Goal: Task Accomplishment & Management: Complete application form

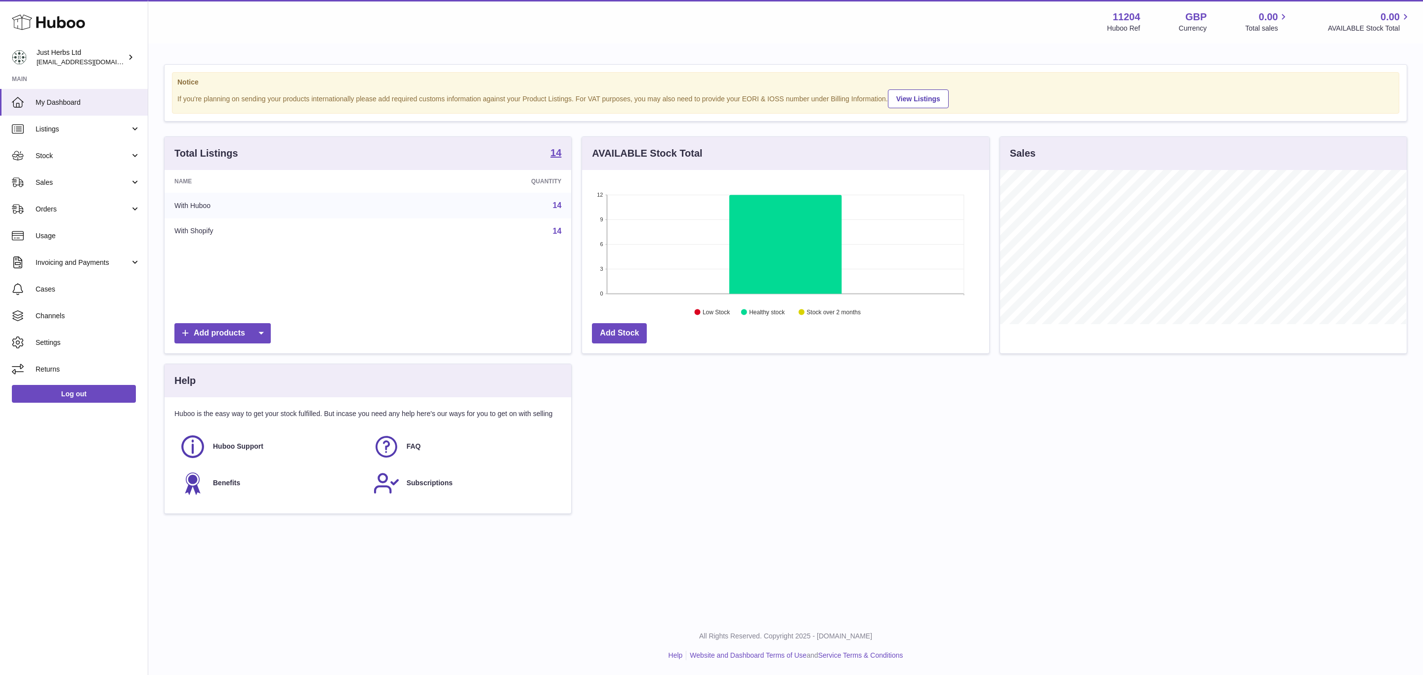
scroll to position [154, 406]
drag, startPoint x: 50, startPoint y: 175, endPoint x: 51, endPoint y: 181, distance: 6.0
click at [50, 175] on link "Sales" at bounding box center [74, 182] width 148 height 27
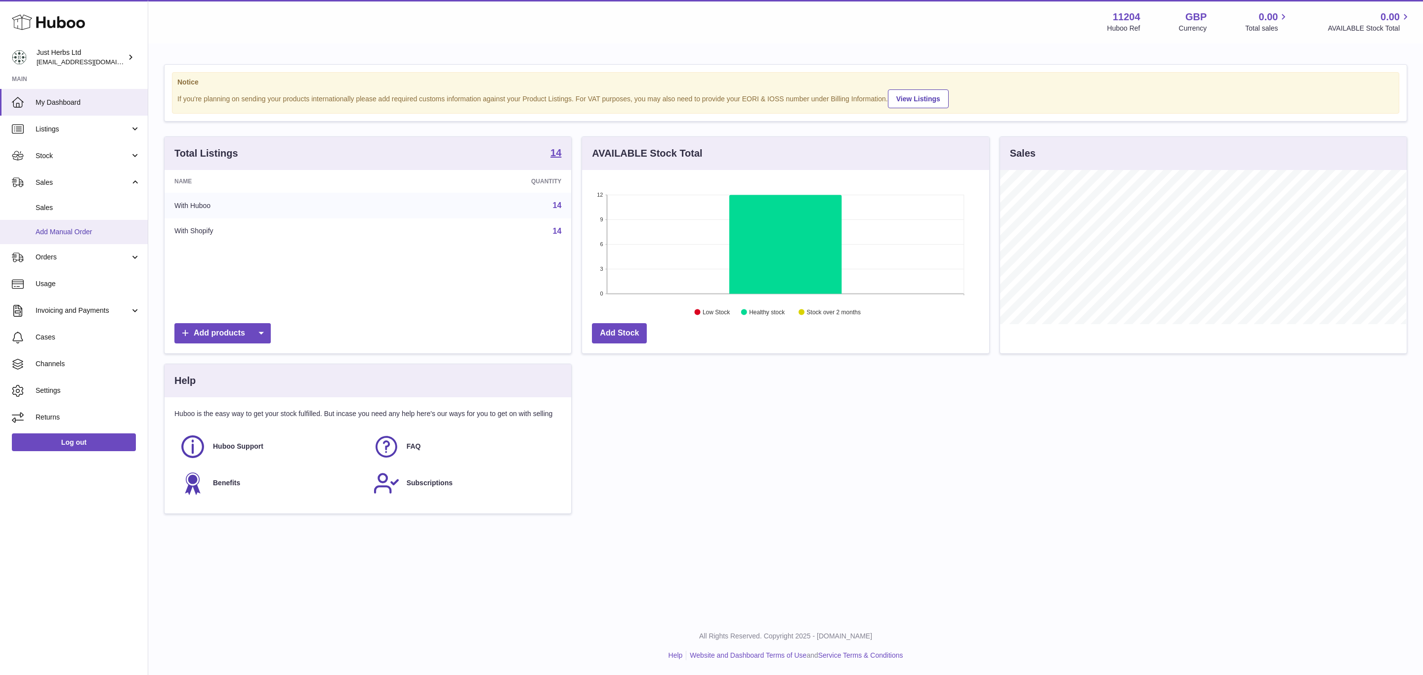
click at [58, 230] on span "Add Manual Order" at bounding box center [88, 231] width 105 height 9
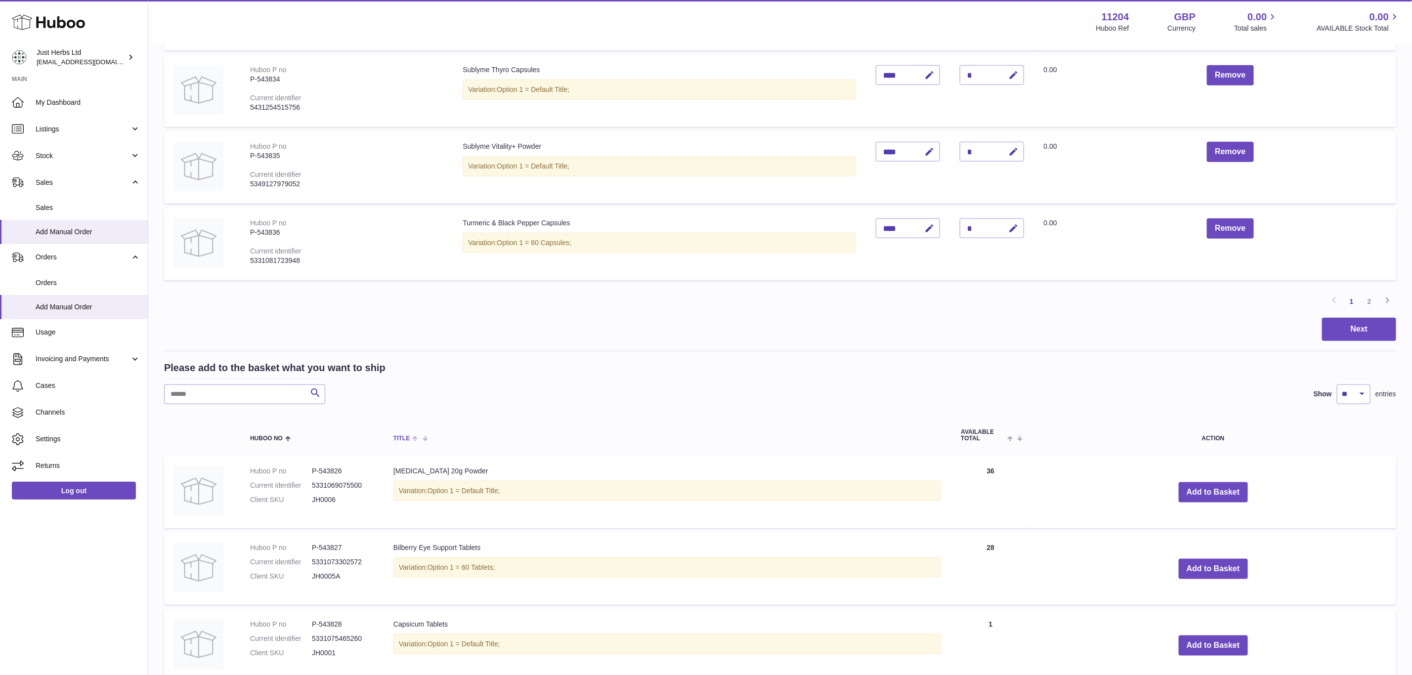
scroll to position [815, 0]
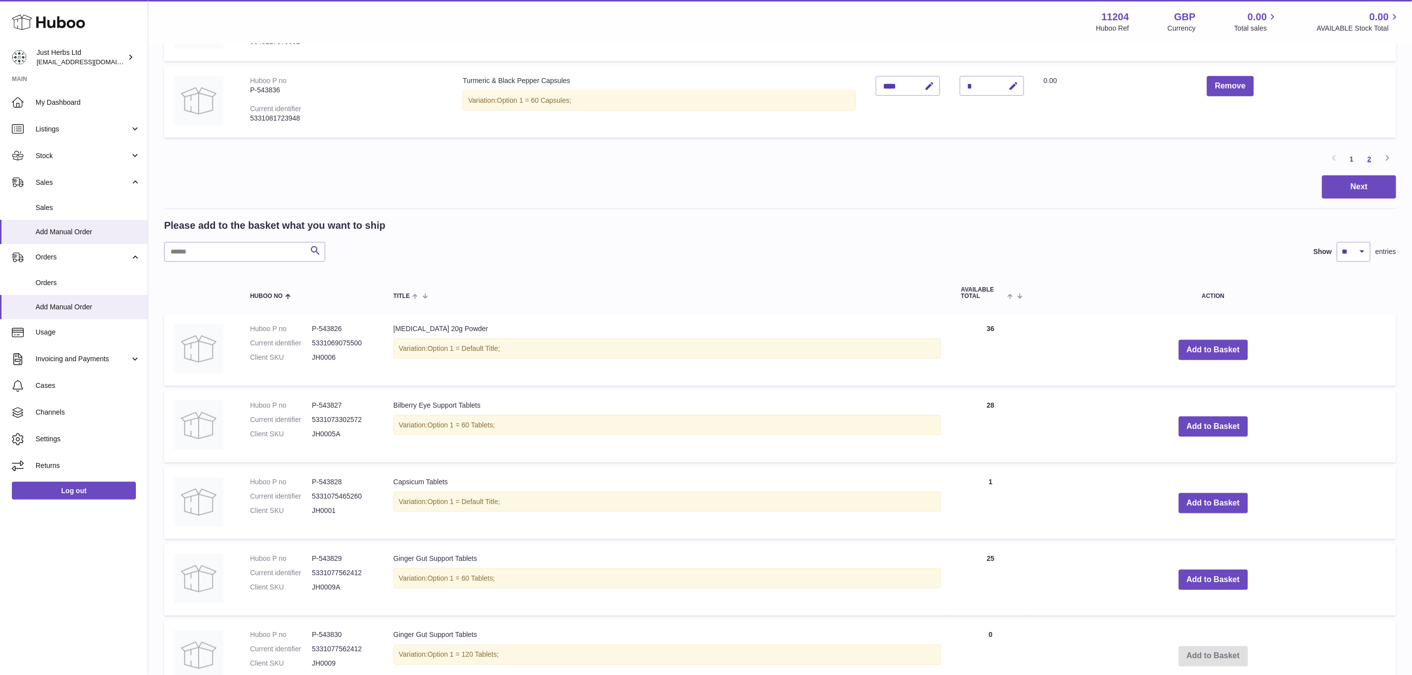
click at [1373, 153] on link "2" at bounding box center [1369, 159] width 18 height 18
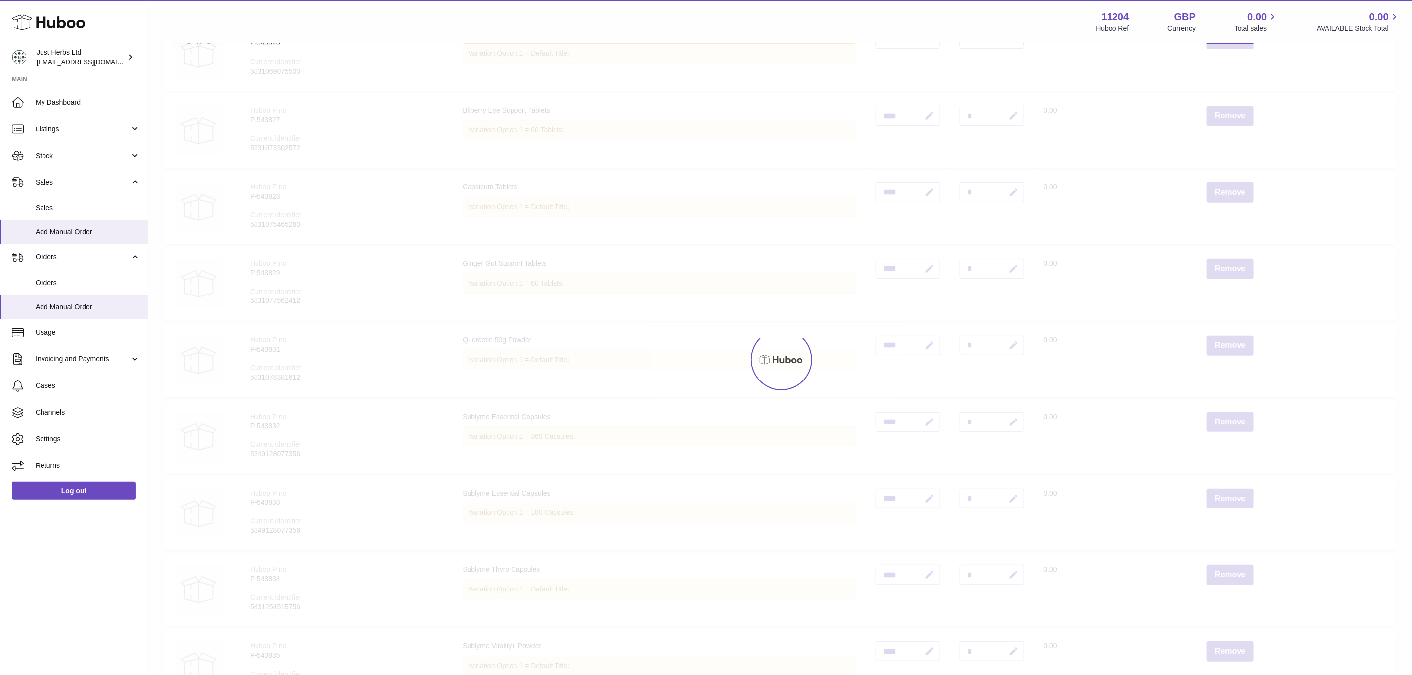
scroll to position [44, 0]
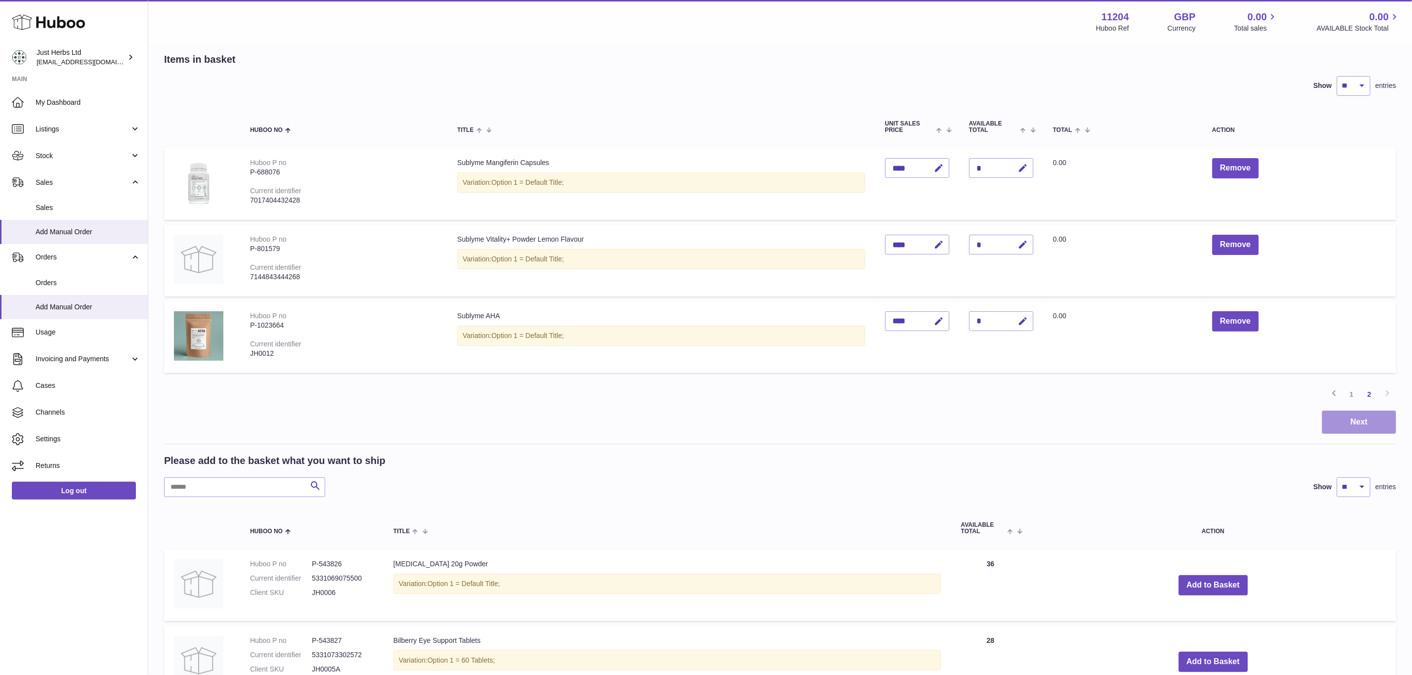
click at [1351, 423] on button "Next" at bounding box center [1359, 422] width 74 height 23
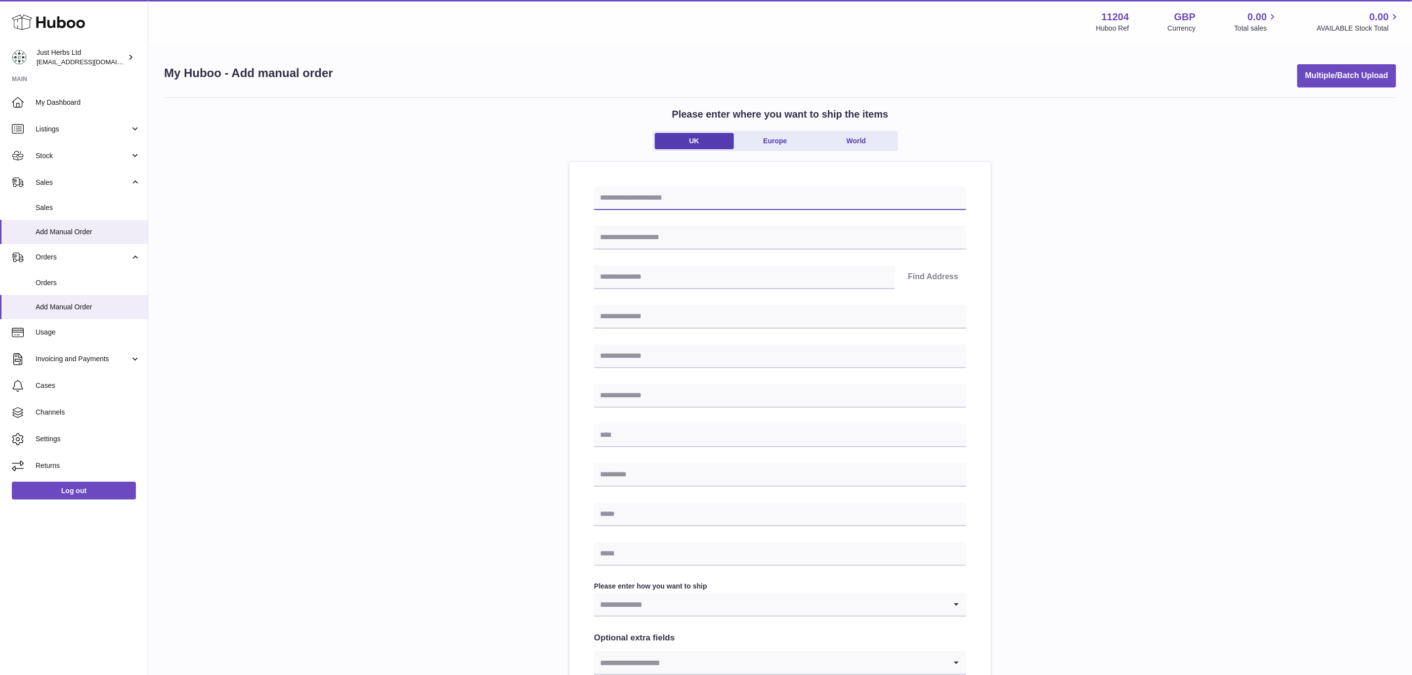
click at [629, 196] on input "text" at bounding box center [780, 198] width 372 height 24
paste input "**********"
type input "**********"
drag, startPoint x: 637, startPoint y: 234, endPoint x: 647, endPoint y: 261, distance: 28.8
click at [637, 236] on input "text" at bounding box center [780, 238] width 372 height 24
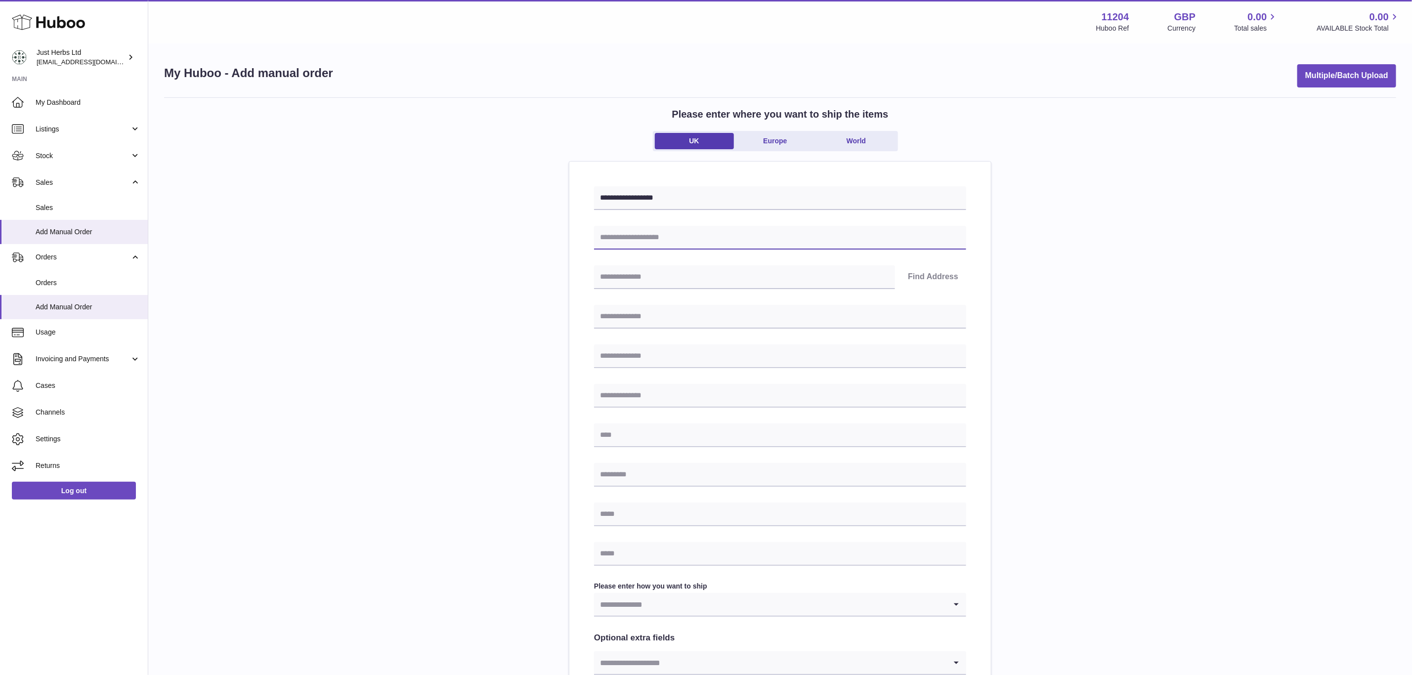
paste input "**********"
type input "**********"
click at [642, 313] on input "text" at bounding box center [780, 317] width 372 height 24
paste input "**********"
type input "**********"
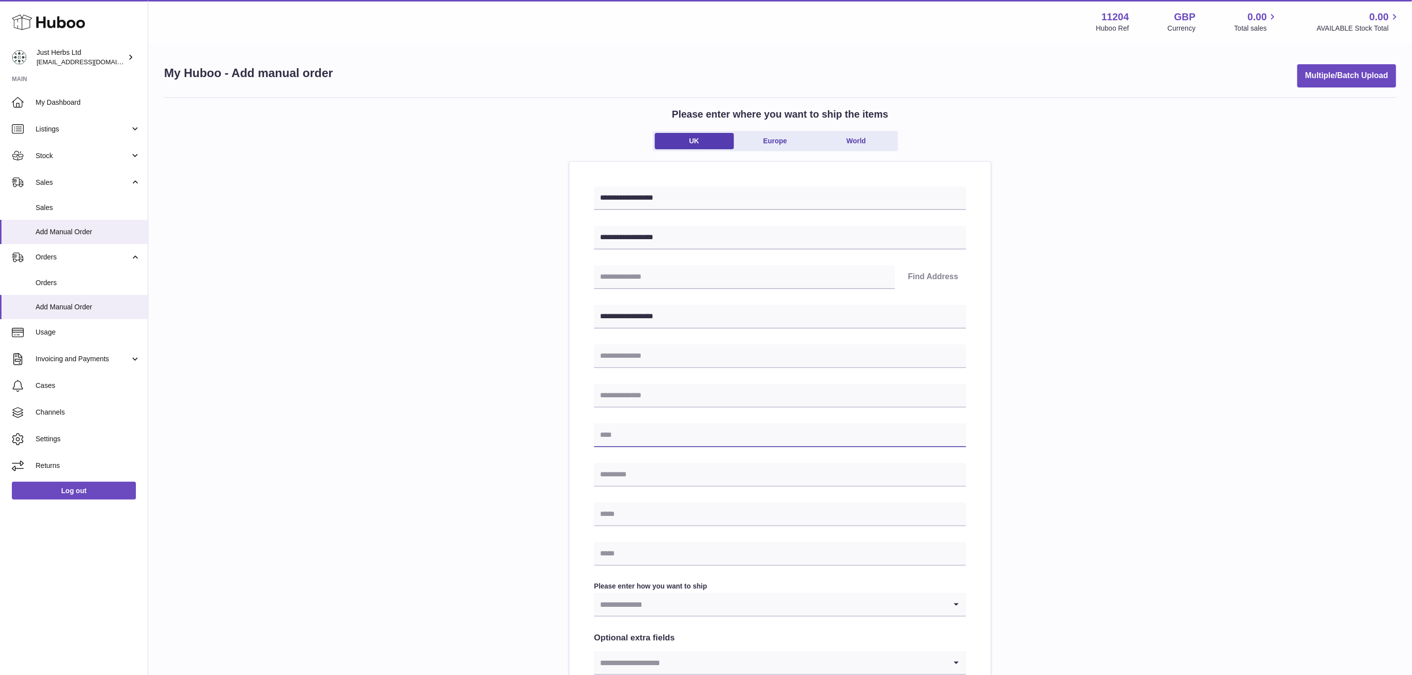
click at [629, 433] on input "text" at bounding box center [780, 436] width 372 height 24
paste input "**********"
type input "**********"
click at [632, 476] on input "text" at bounding box center [780, 475] width 372 height 24
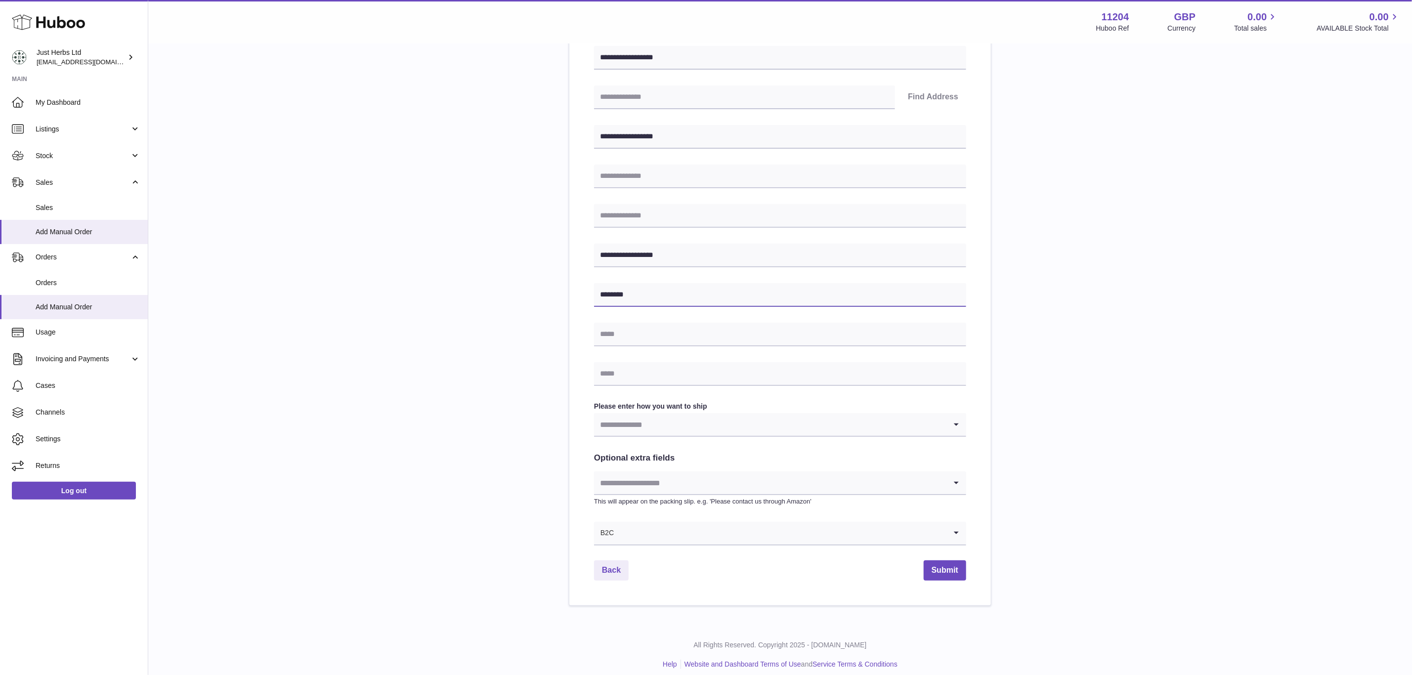
scroll to position [189, 0]
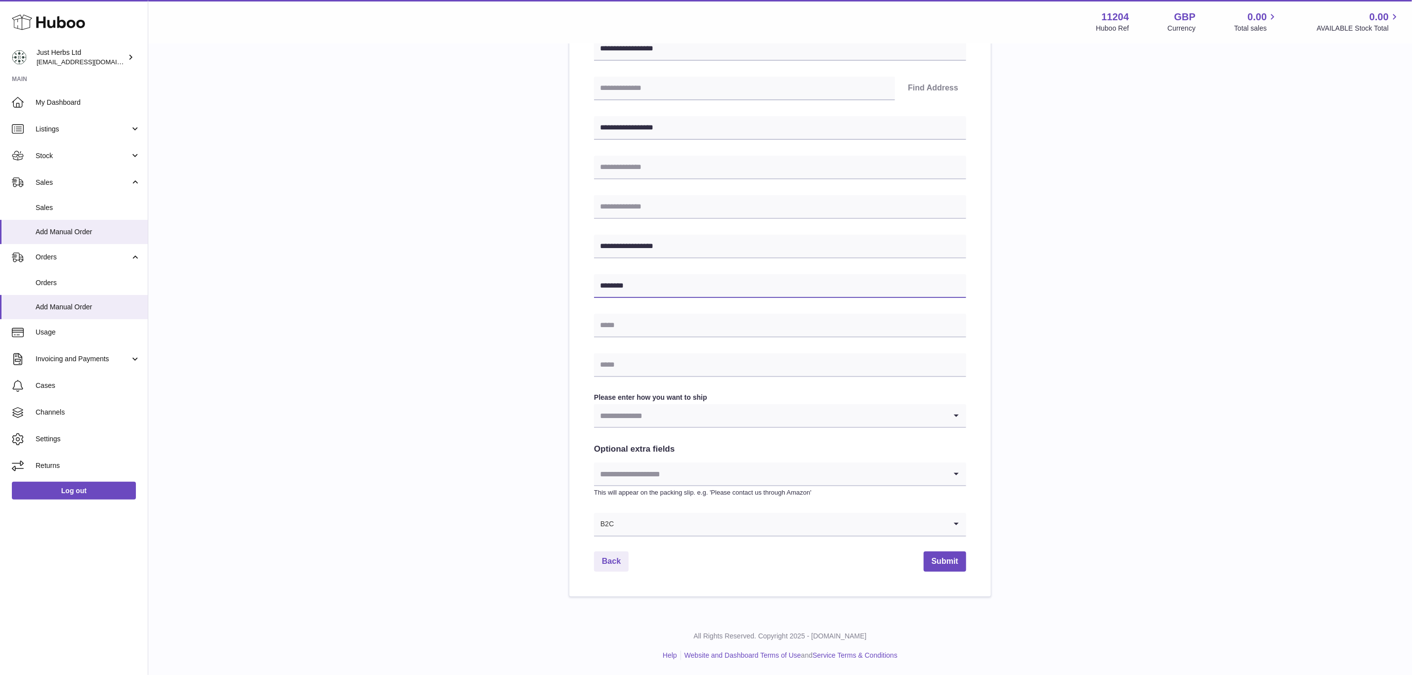
type input "********"
click at [619, 534] on input "Search for option" at bounding box center [780, 524] width 332 height 23
click at [619, 573] on li "B2B" at bounding box center [780, 571] width 371 height 20
click at [629, 408] on input "Search for option" at bounding box center [770, 415] width 352 height 23
click at [637, 466] on li "Business to Business" at bounding box center [780, 462] width 371 height 20
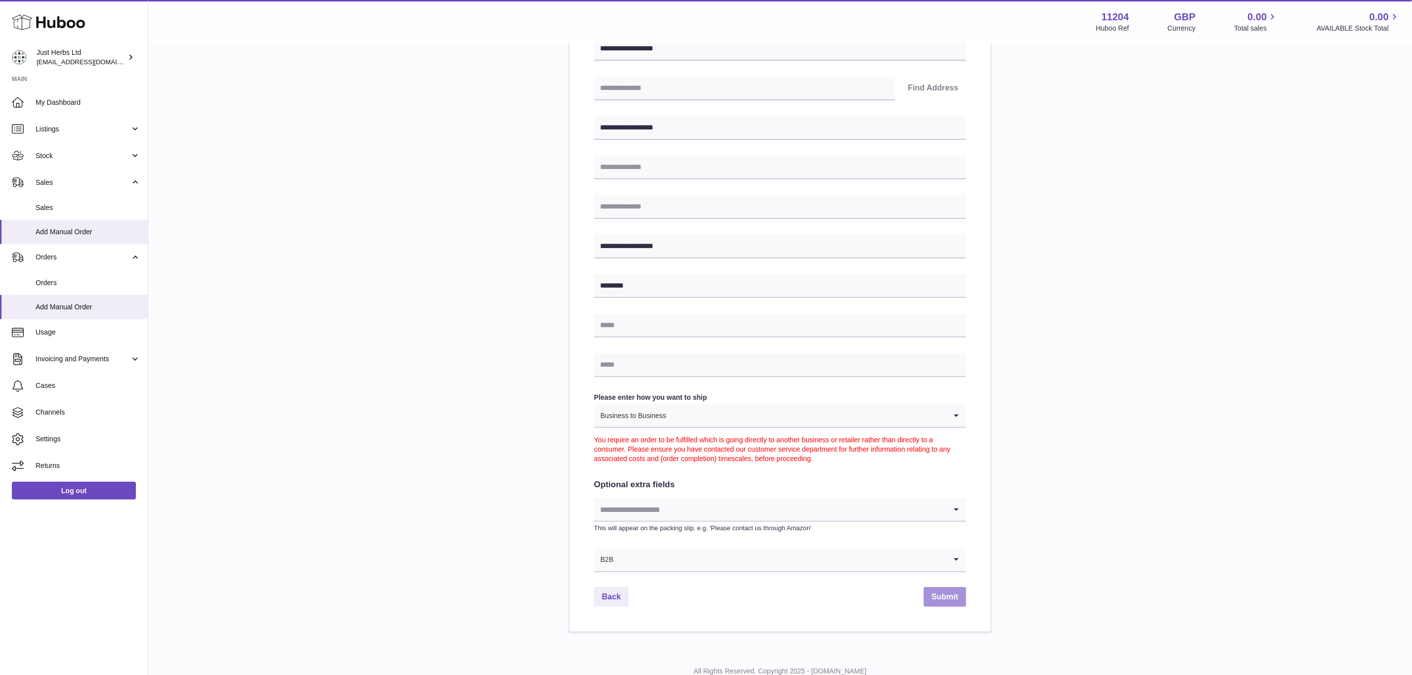
click at [955, 599] on button "Submit" at bounding box center [945, 597] width 42 height 20
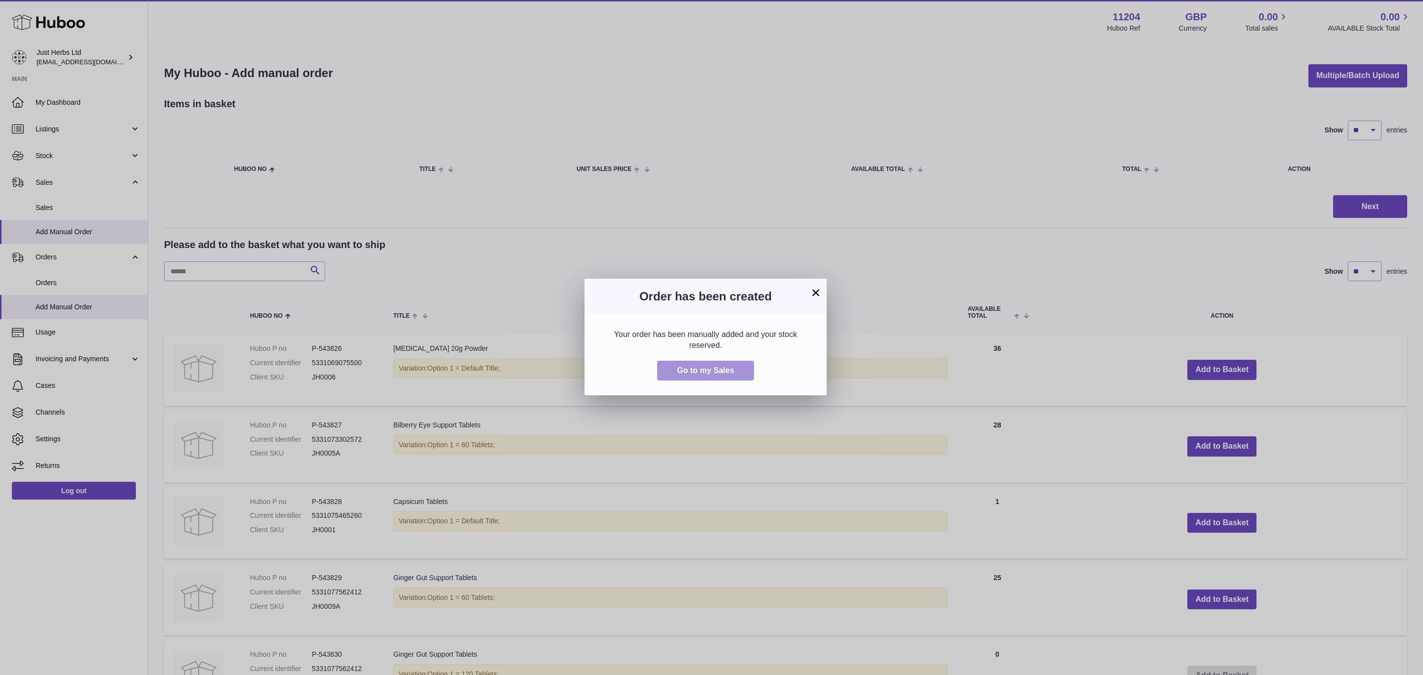
click at [715, 370] on span "Go to my Sales" at bounding box center [705, 370] width 57 height 8
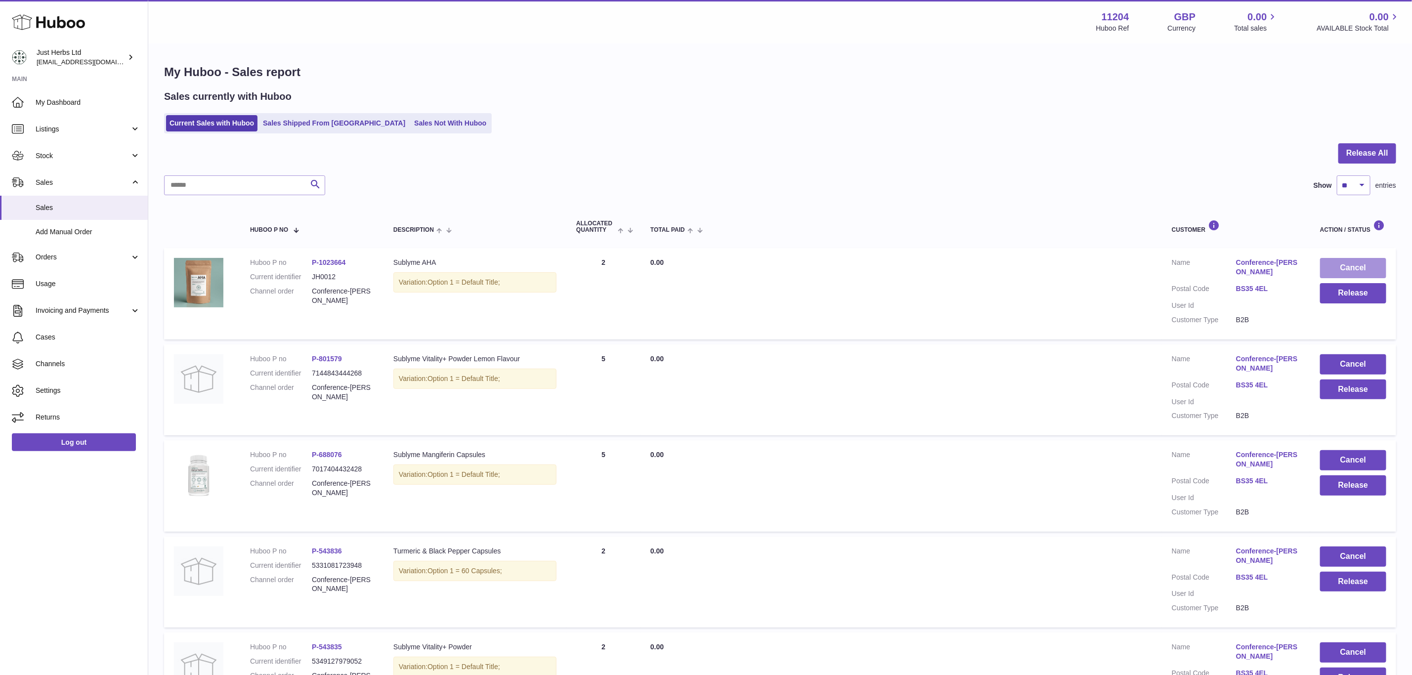
click at [1343, 271] on button "Cancel" at bounding box center [1353, 268] width 66 height 20
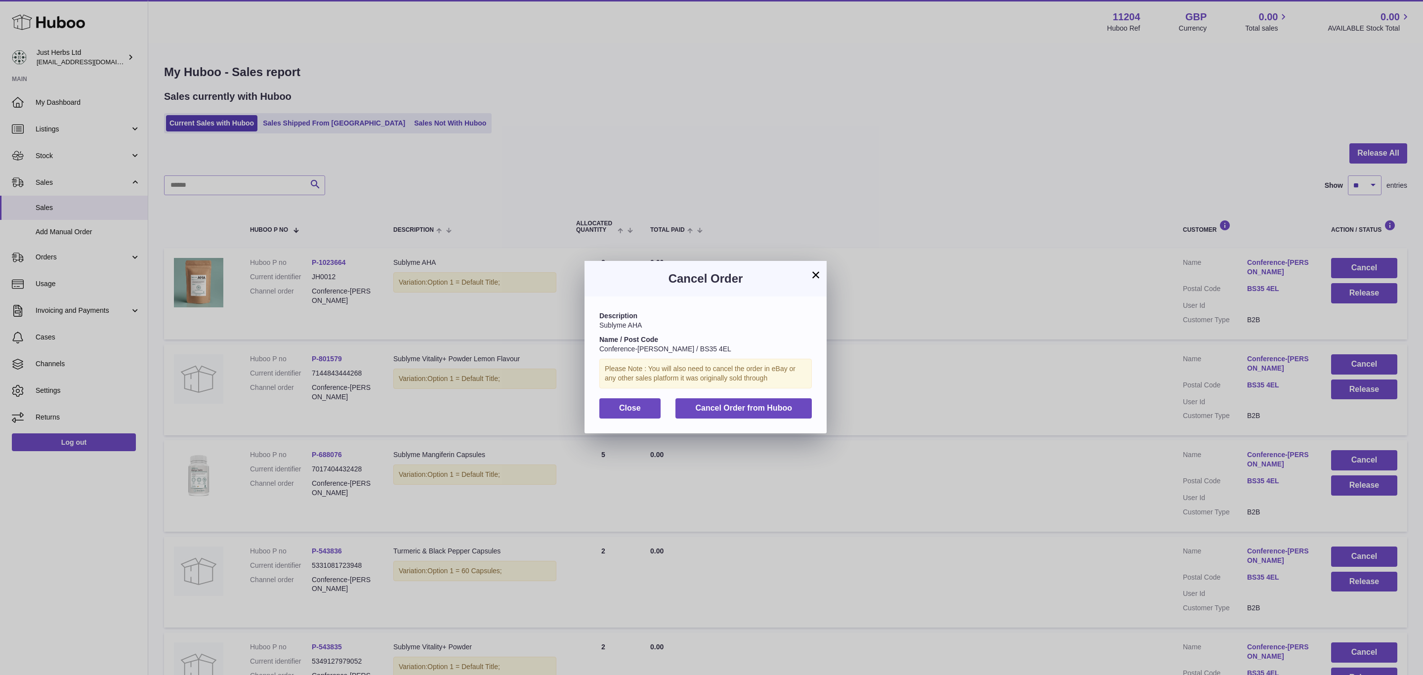
click at [814, 276] on button "×" at bounding box center [816, 275] width 12 height 12
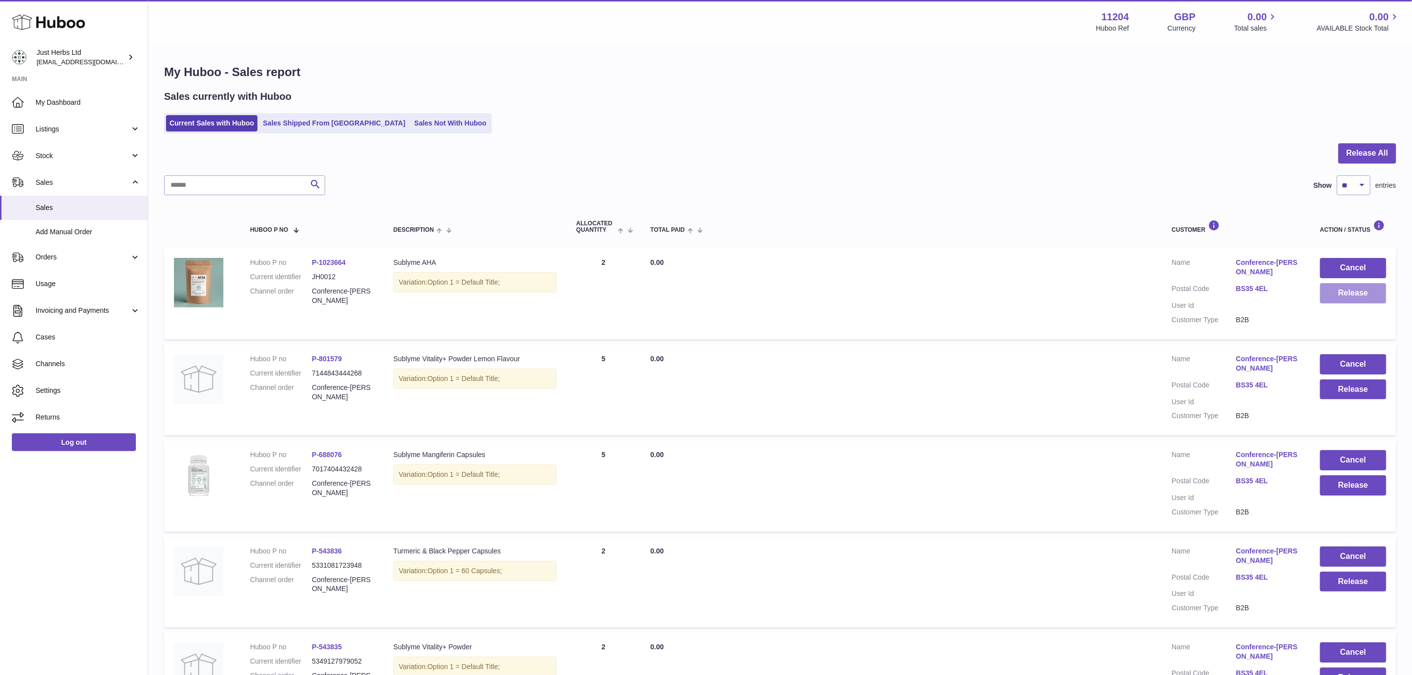
click at [1351, 300] on button "Release" at bounding box center [1353, 293] width 66 height 20
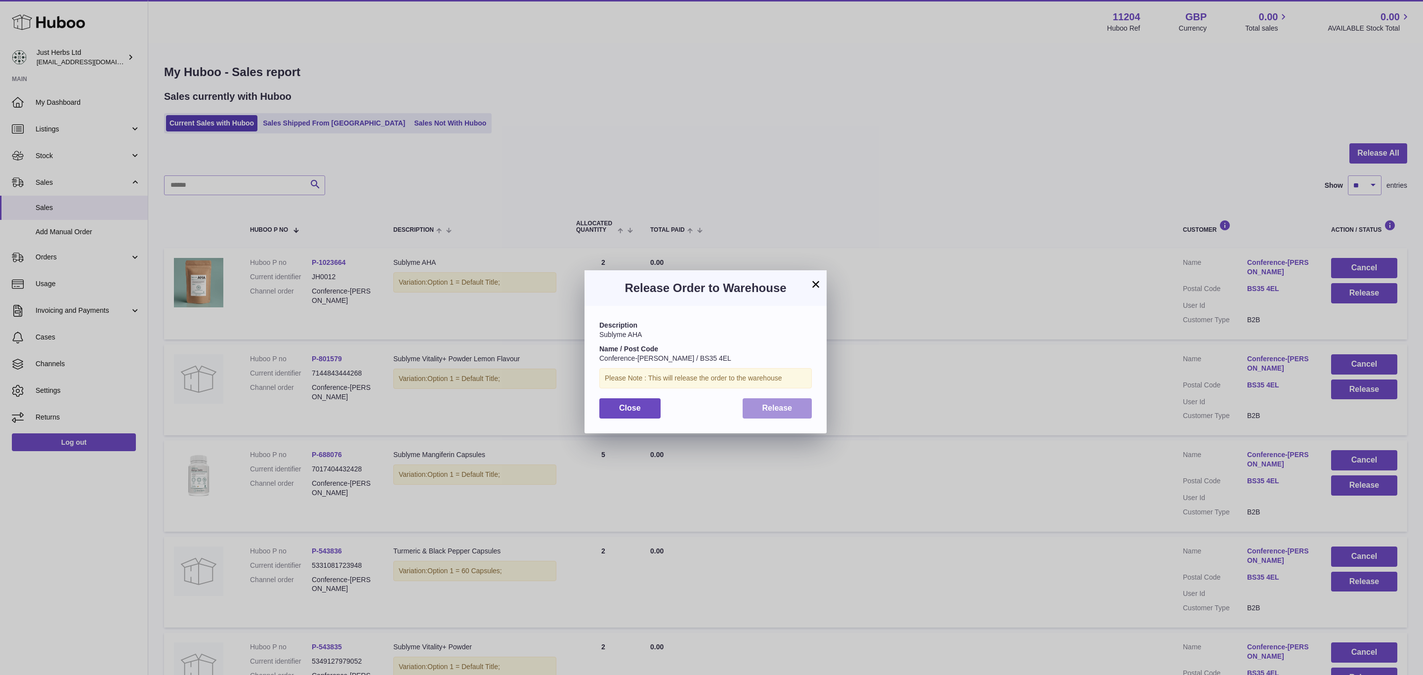
click at [778, 412] on span "Release" at bounding box center [778, 408] width 30 height 8
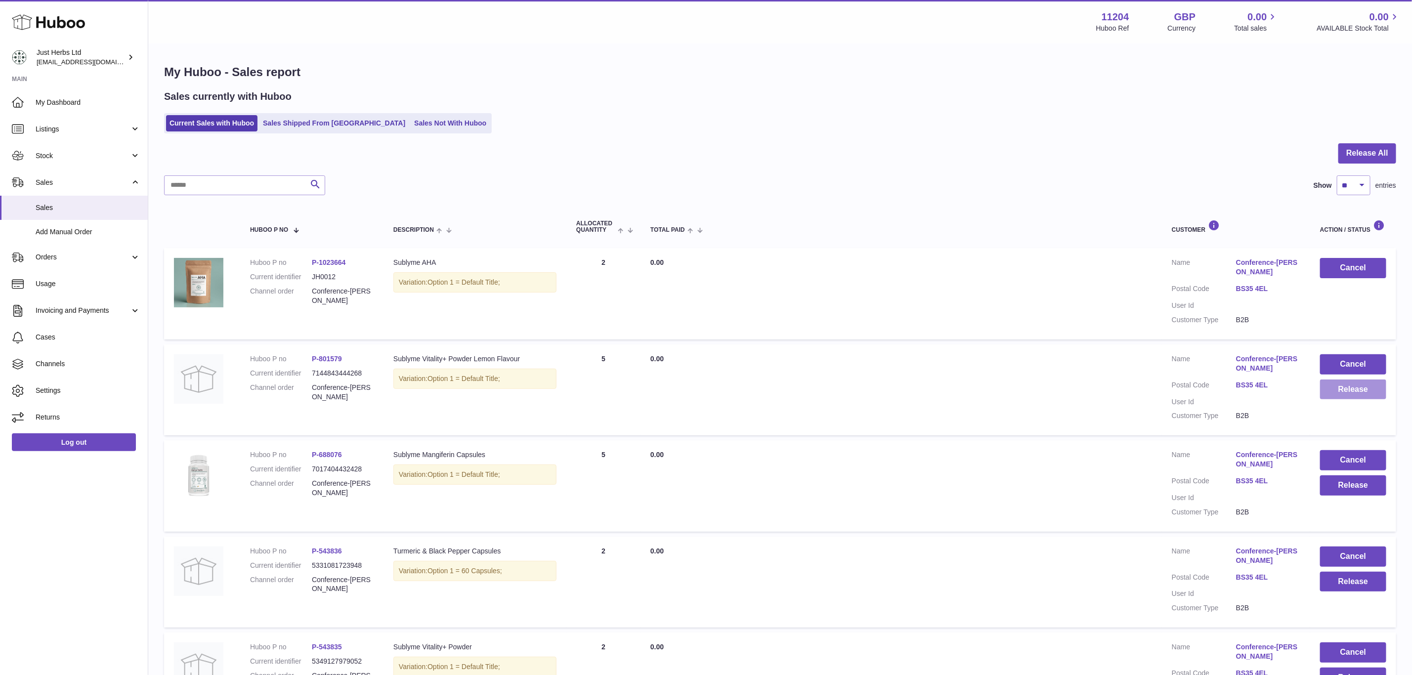
click at [1354, 389] on button "Release" at bounding box center [1353, 390] width 66 height 20
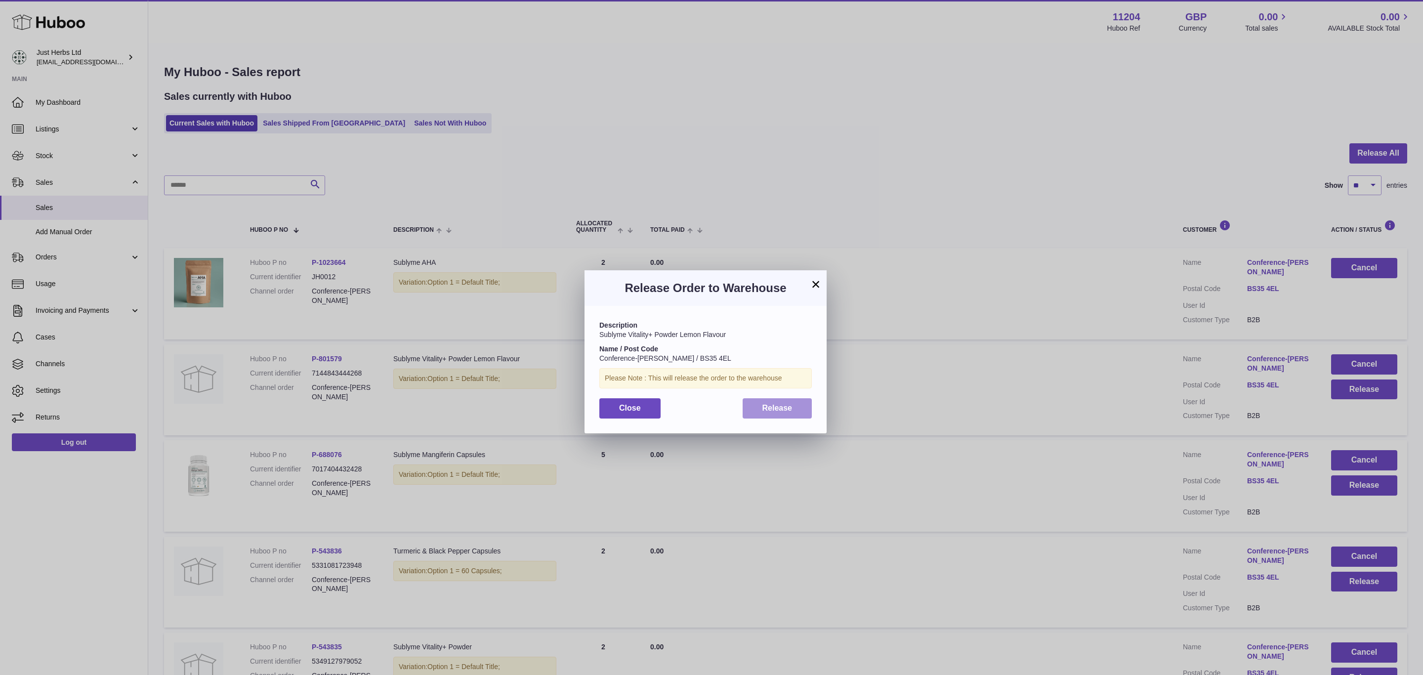
click at [792, 402] on button "Release" at bounding box center [778, 408] width 70 height 20
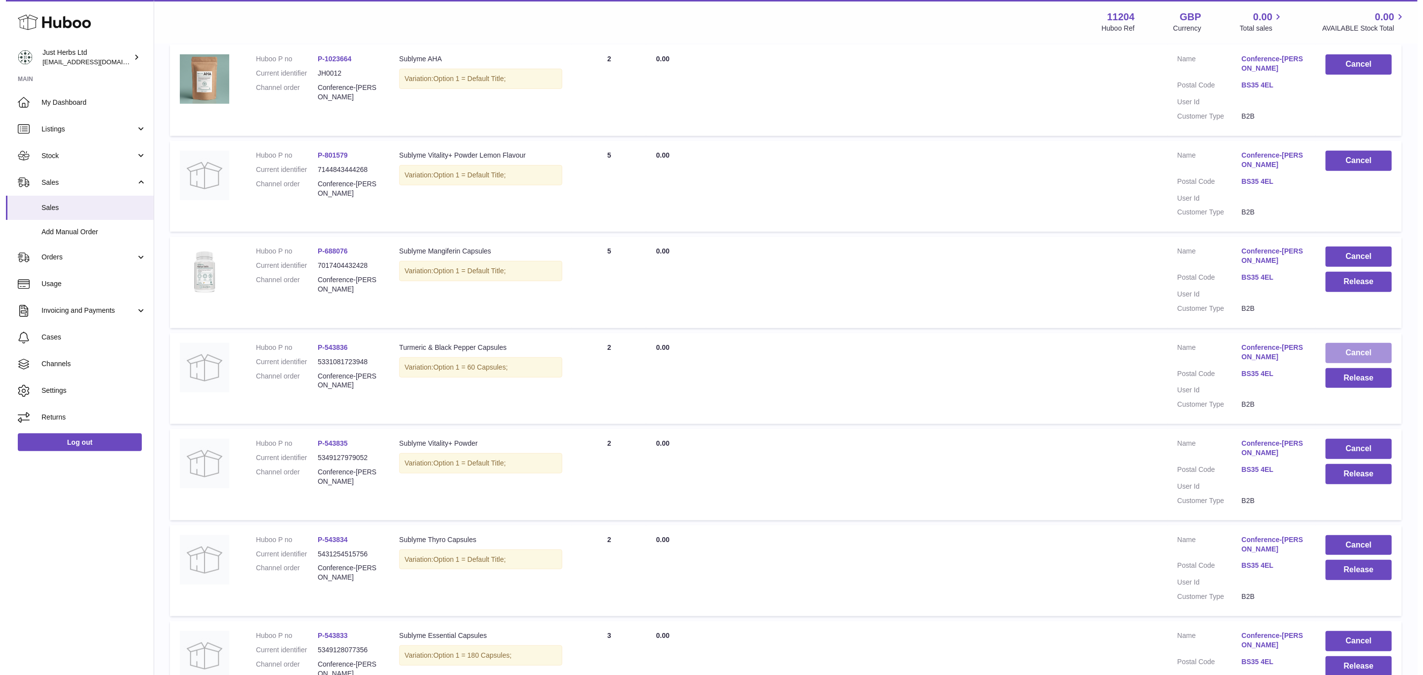
scroll to position [222, 0]
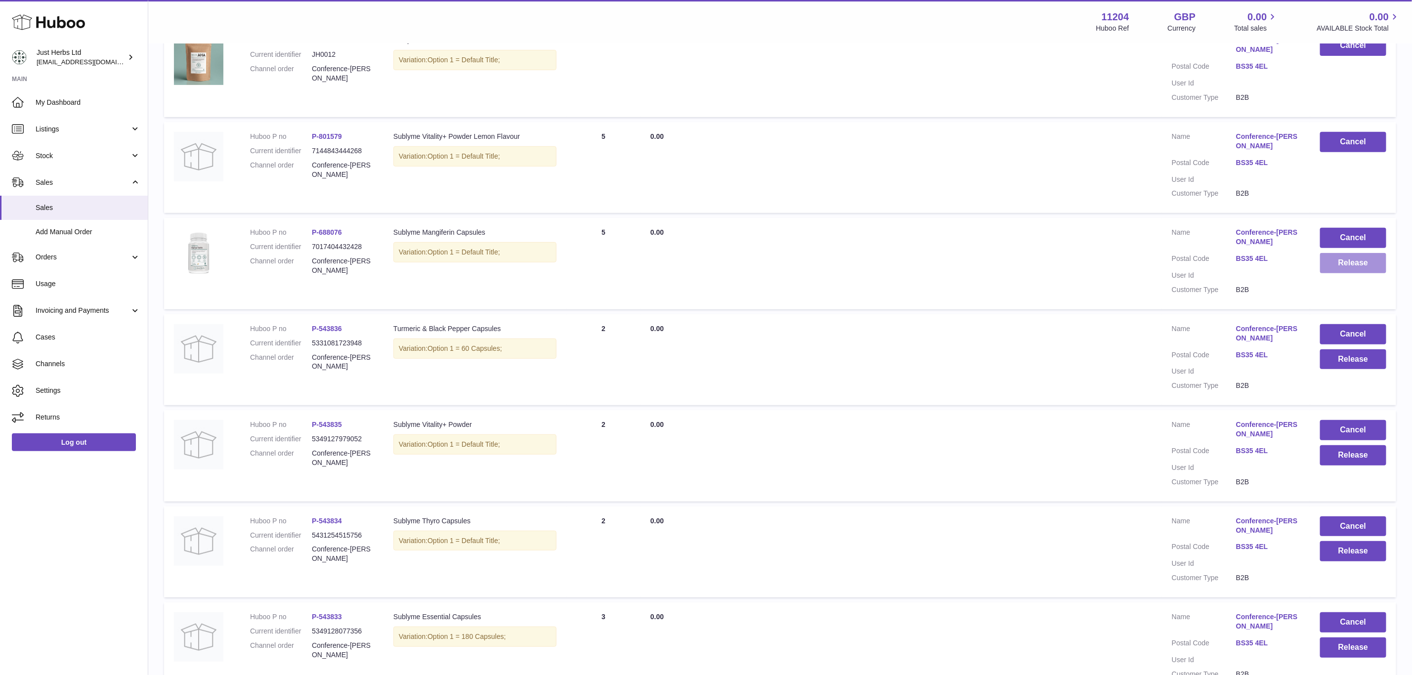
click at [1357, 257] on button "Release" at bounding box center [1353, 263] width 66 height 20
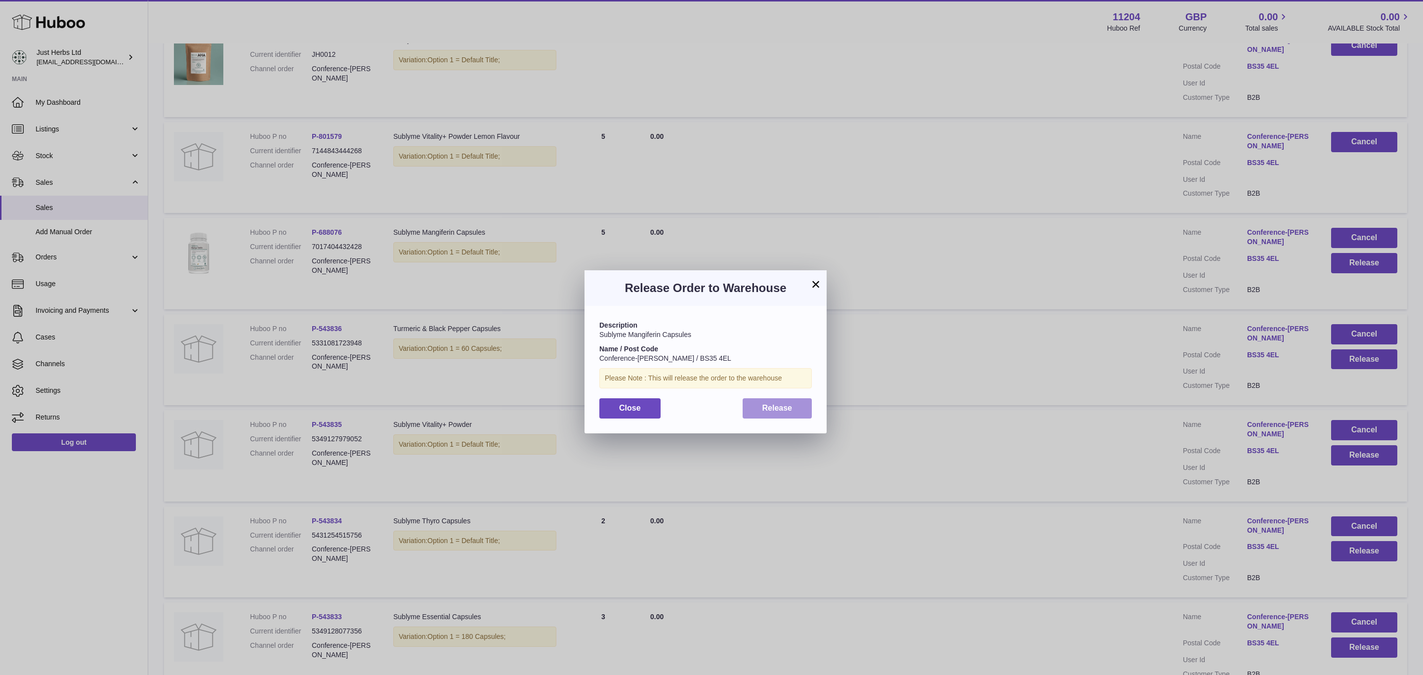
click at [764, 408] on span "Release" at bounding box center [778, 408] width 30 height 8
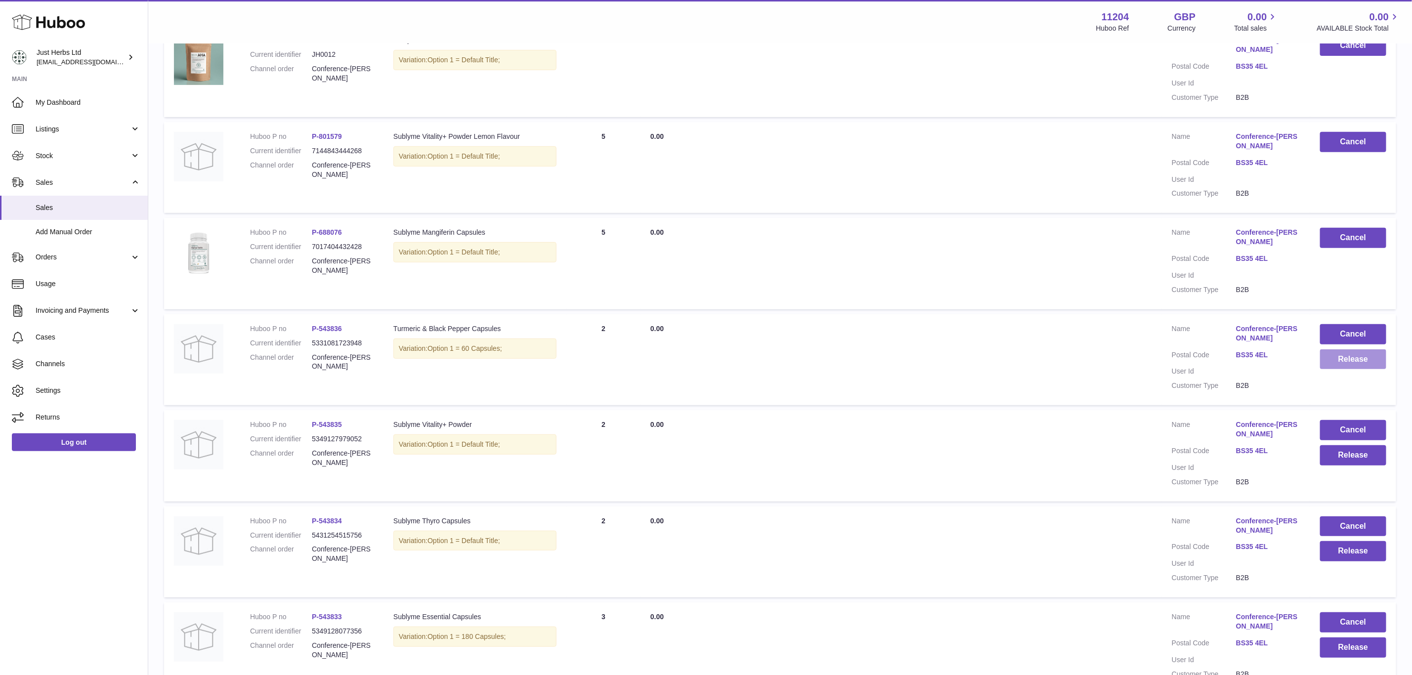
click at [1358, 358] on button "Release" at bounding box center [1353, 359] width 66 height 20
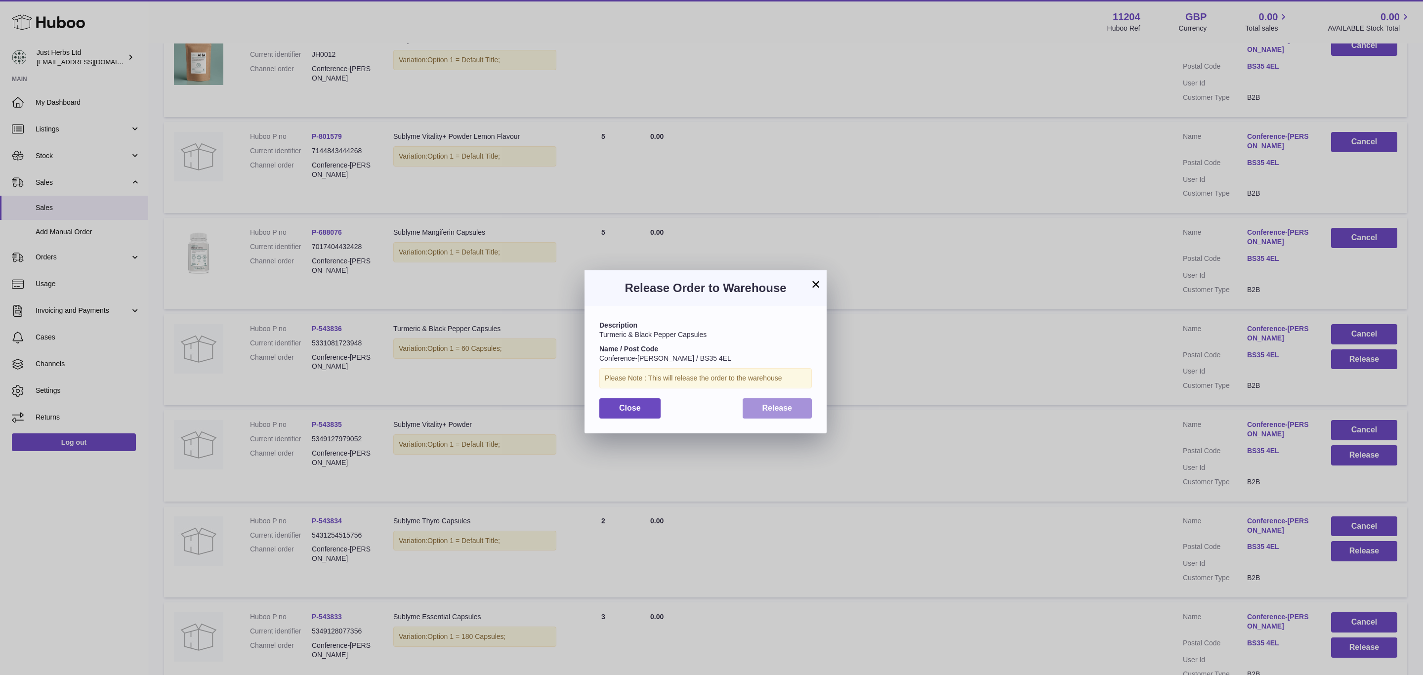
click at [777, 412] on span "Release" at bounding box center [778, 408] width 30 height 8
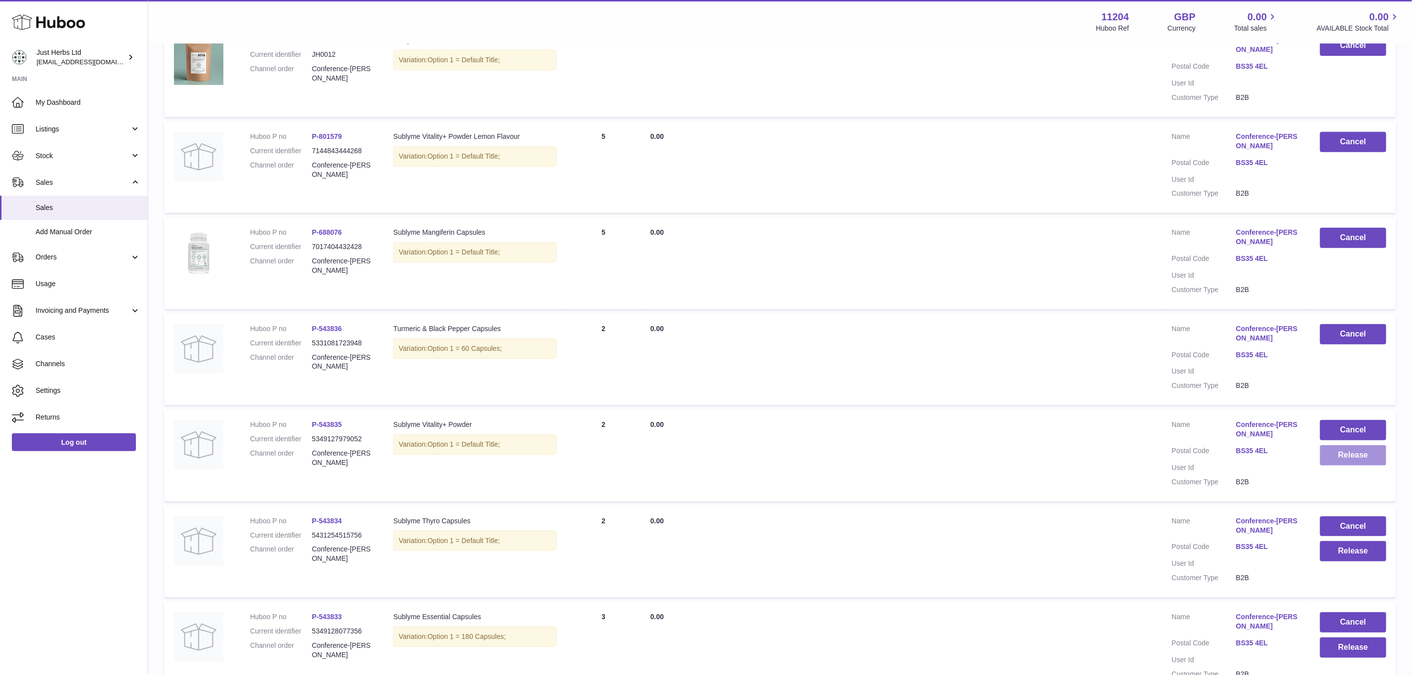
click at [1359, 452] on button "Release" at bounding box center [1353, 455] width 66 height 20
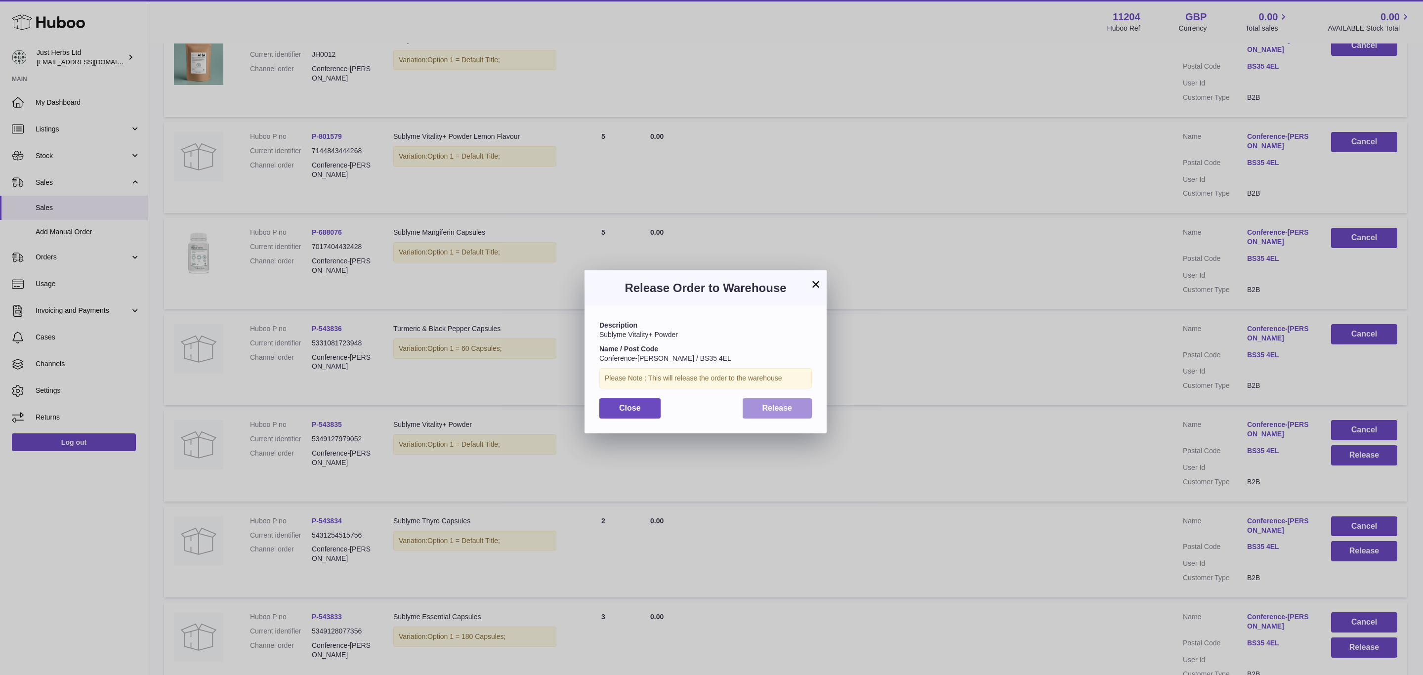
drag, startPoint x: 749, startPoint y: 407, endPoint x: 1087, endPoint y: 417, distance: 338.7
click at [752, 407] on button "Release" at bounding box center [778, 408] width 70 height 20
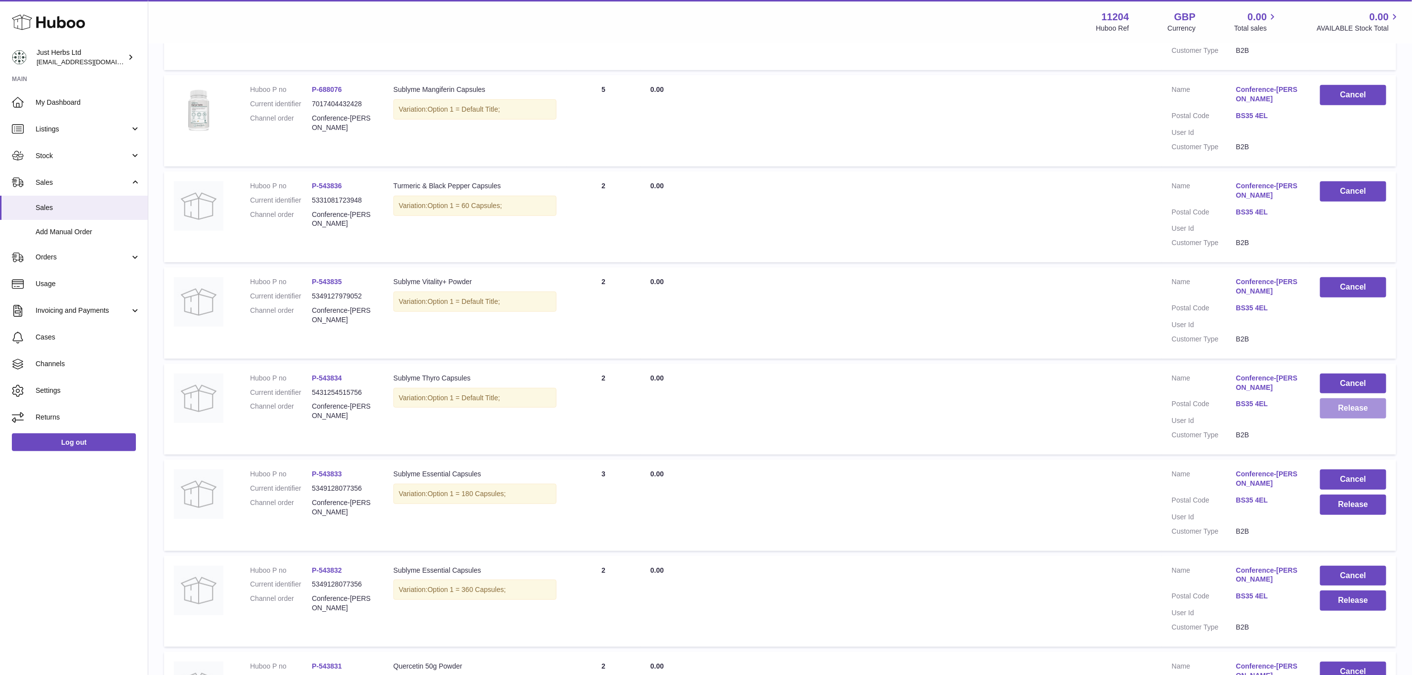
scroll to position [371, 0]
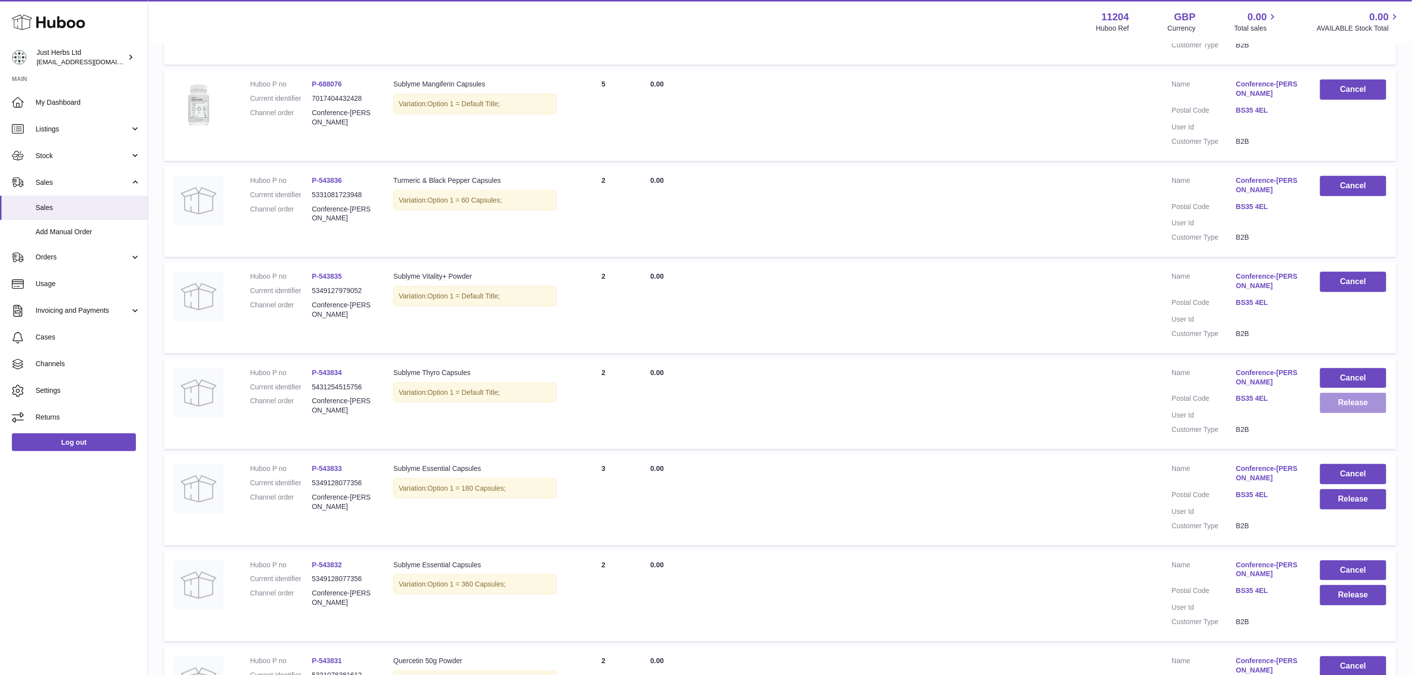
click at [1359, 401] on button "Release" at bounding box center [1353, 403] width 66 height 20
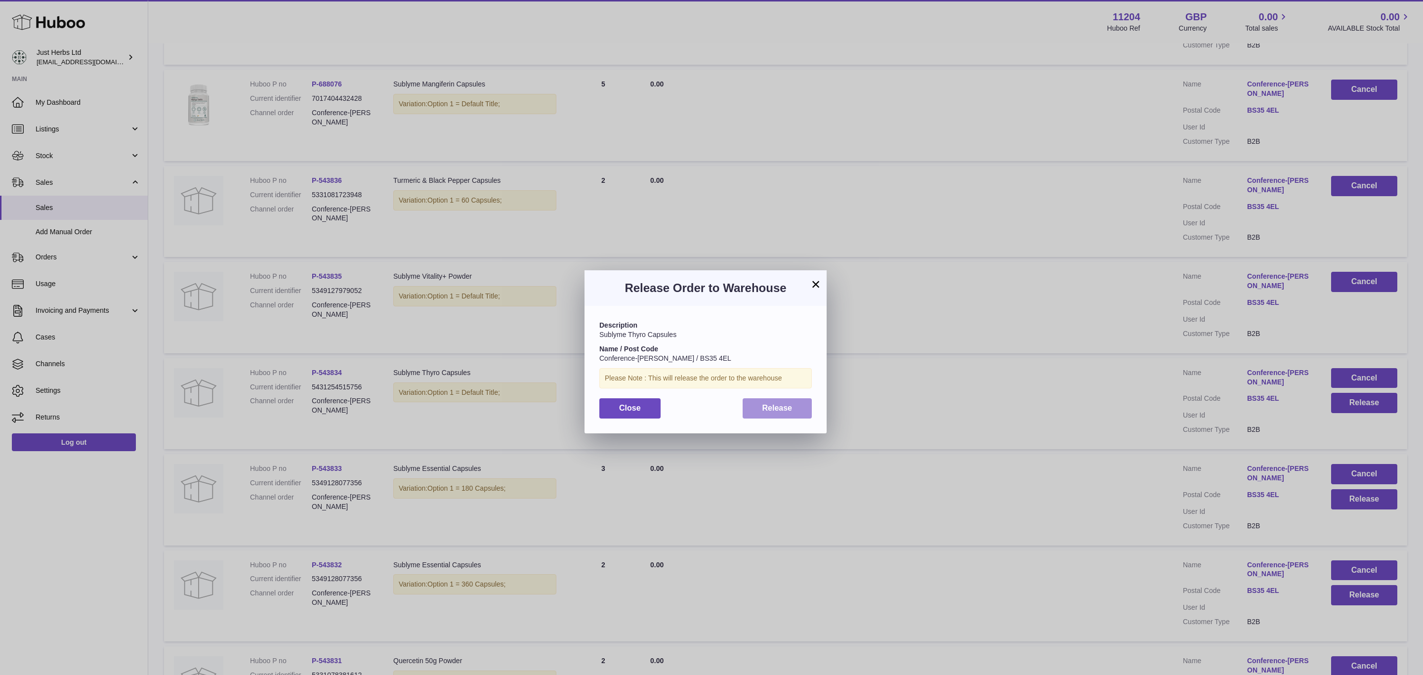
click at [777, 412] on span "Release" at bounding box center [778, 408] width 30 height 8
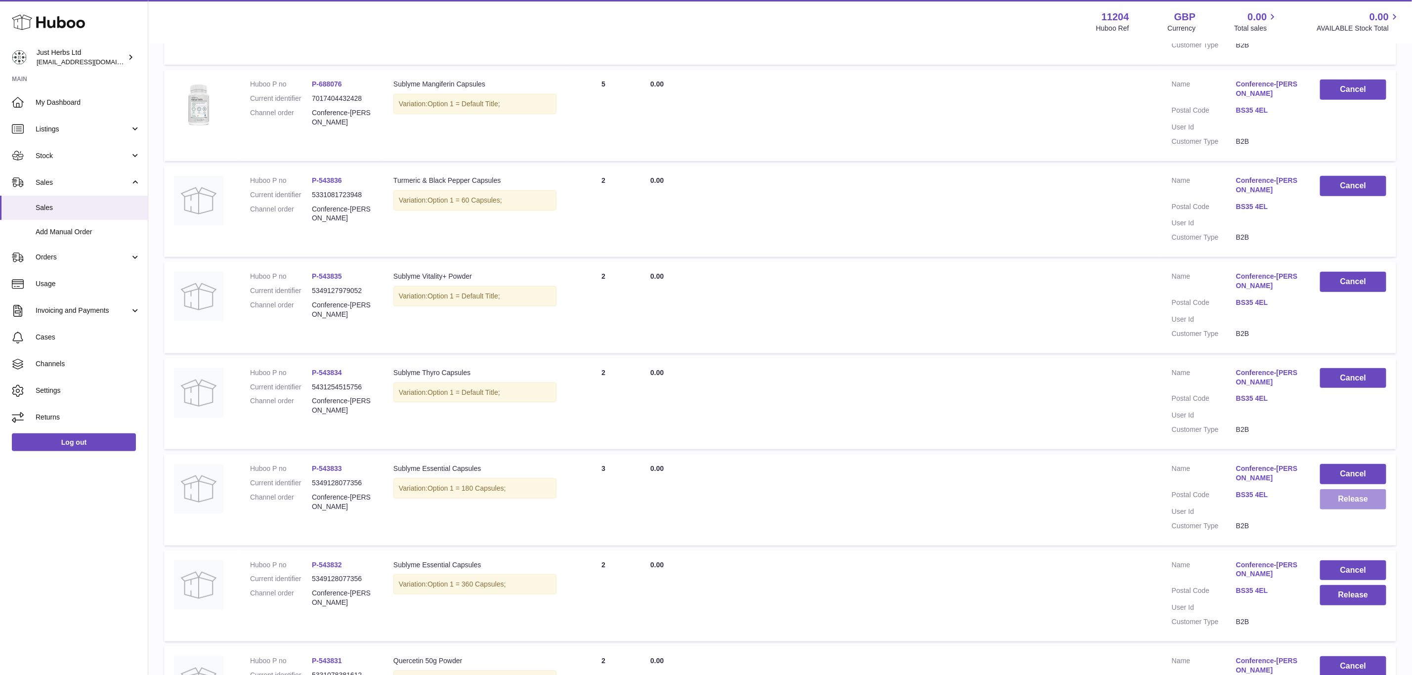
click at [1366, 495] on button "Release" at bounding box center [1353, 499] width 66 height 20
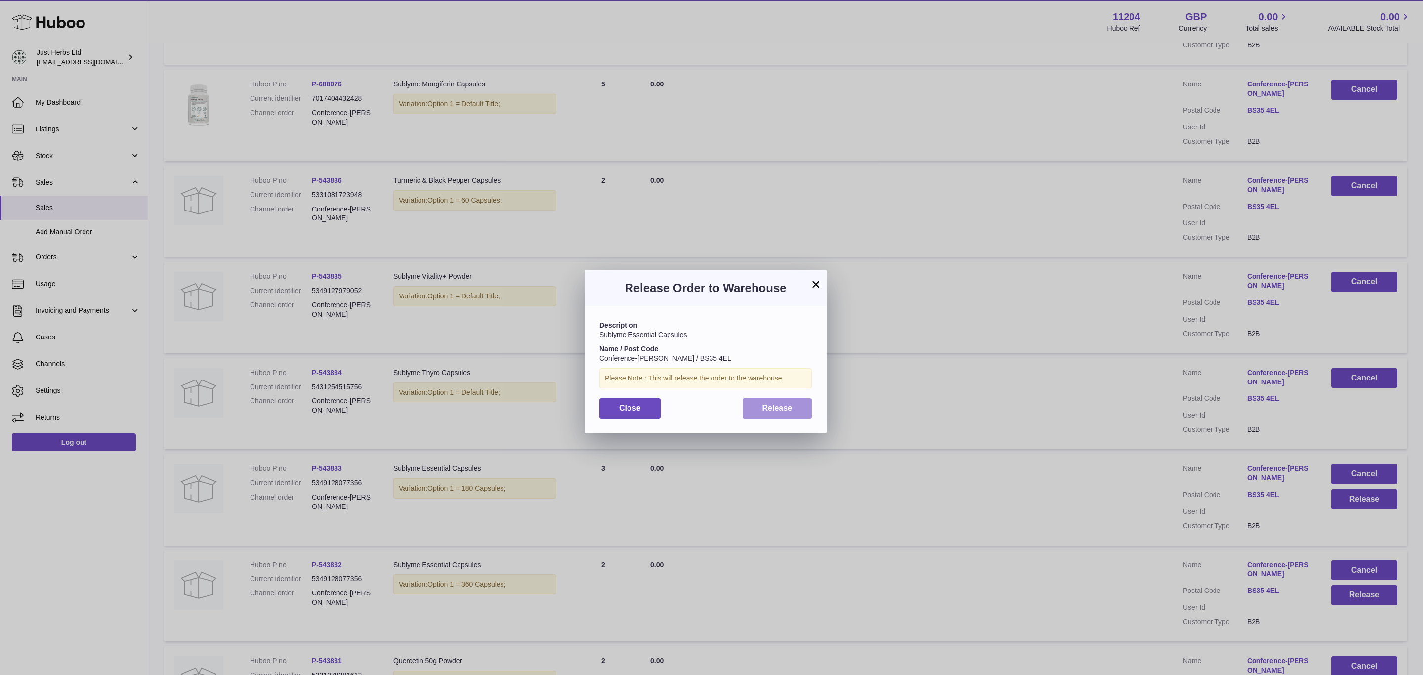
click at [774, 410] on span "Release" at bounding box center [778, 408] width 30 height 8
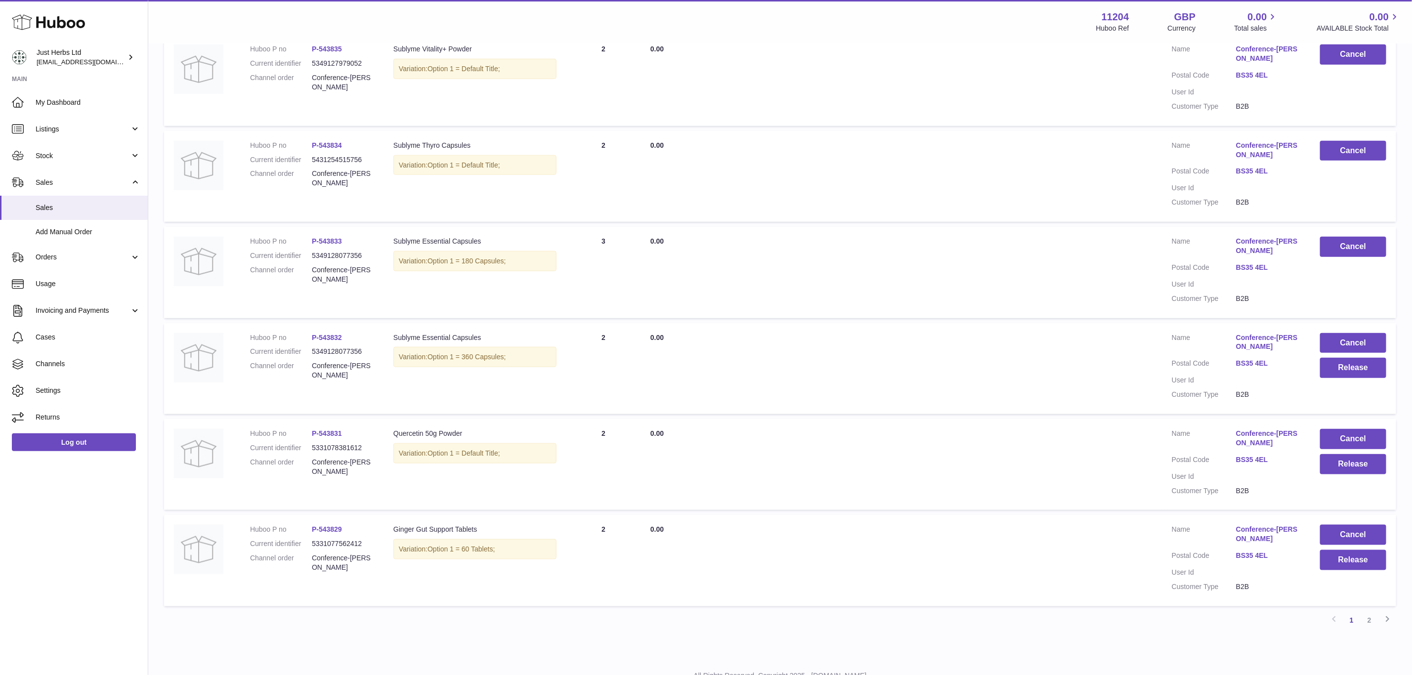
scroll to position [630, 0]
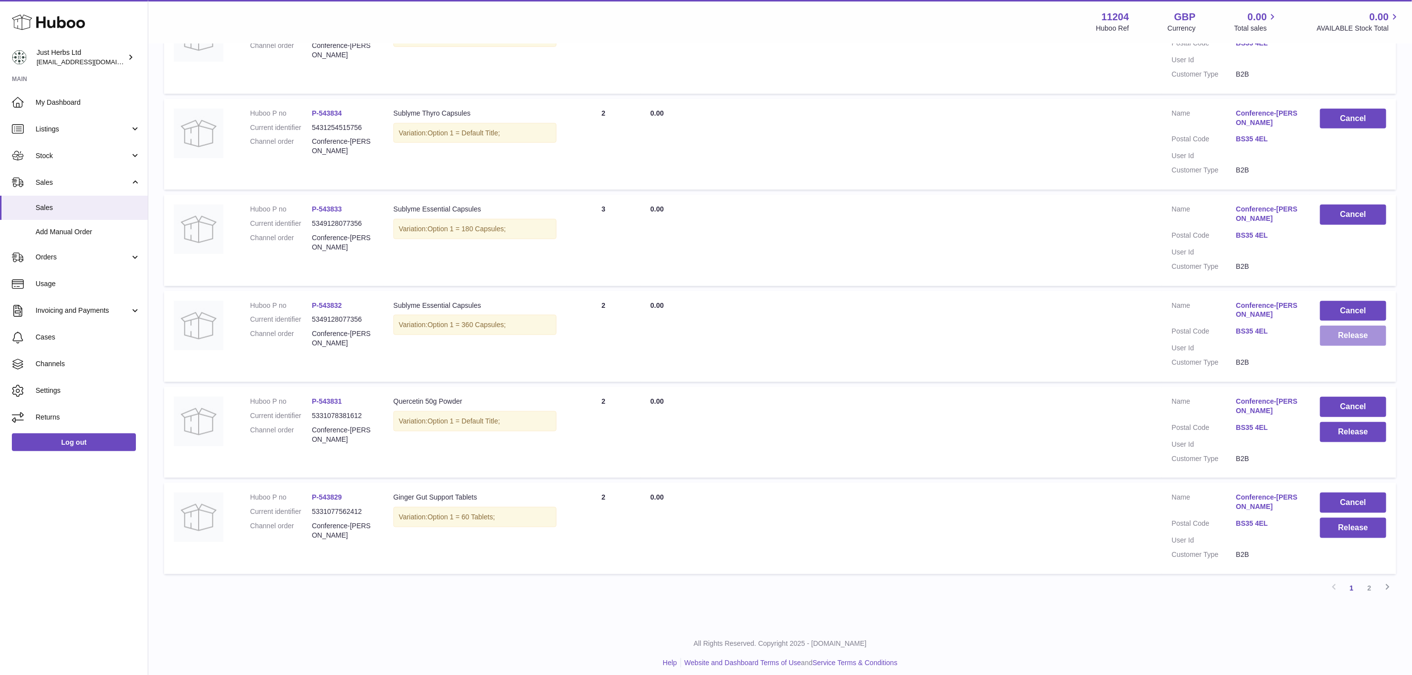
click at [1361, 329] on button "Release" at bounding box center [1353, 336] width 66 height 20
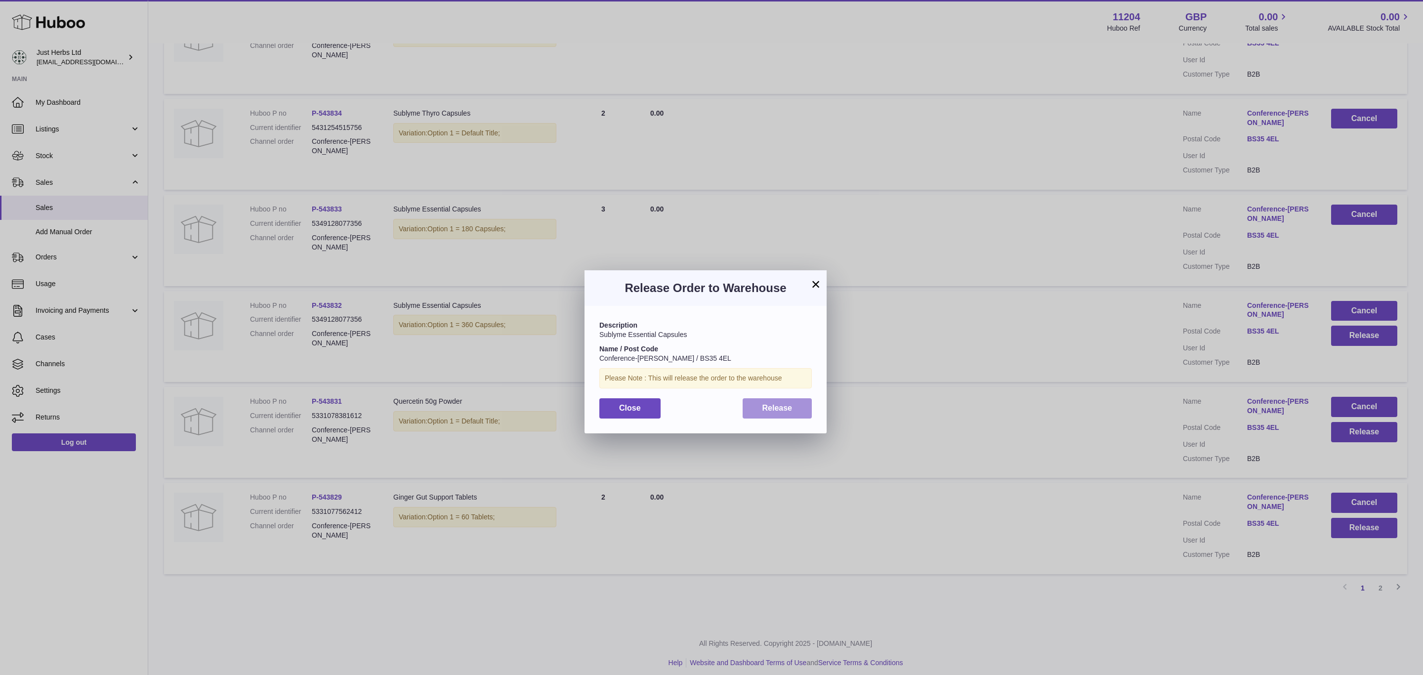
click at [794, 413] on button "Release" at bounding box center [778, 408] width 70 height 20
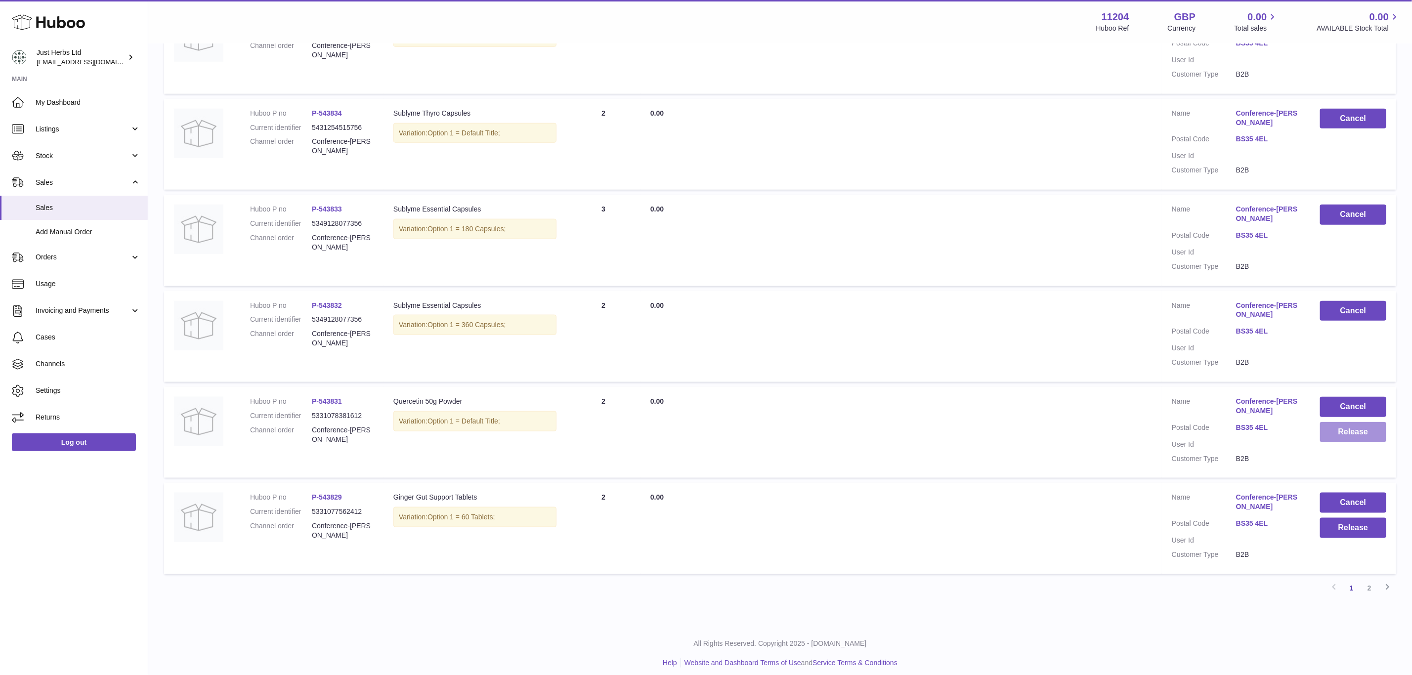
click at [1348, 426] on button "Release" at bounding box center [1353, 432] width 66 height 20
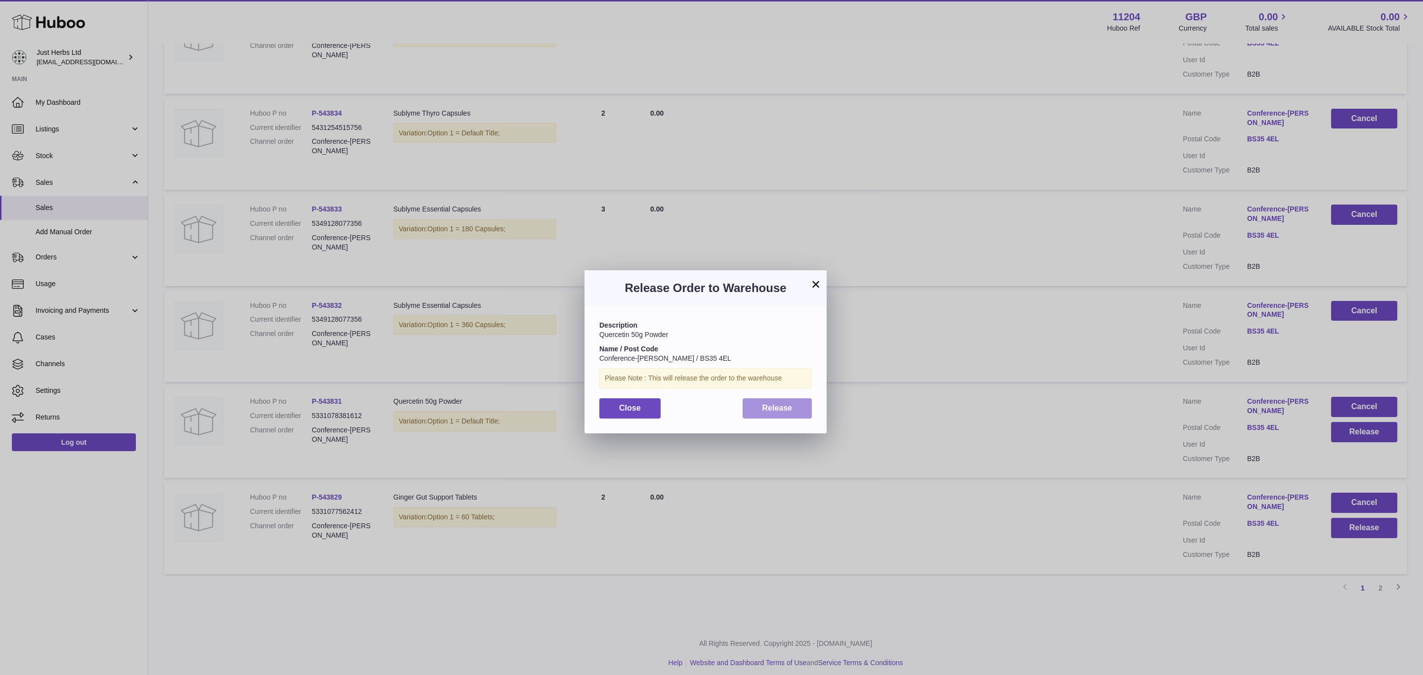
click at [792, 415] on button "Release" at bounding box center [778, 408] width 70 height 20
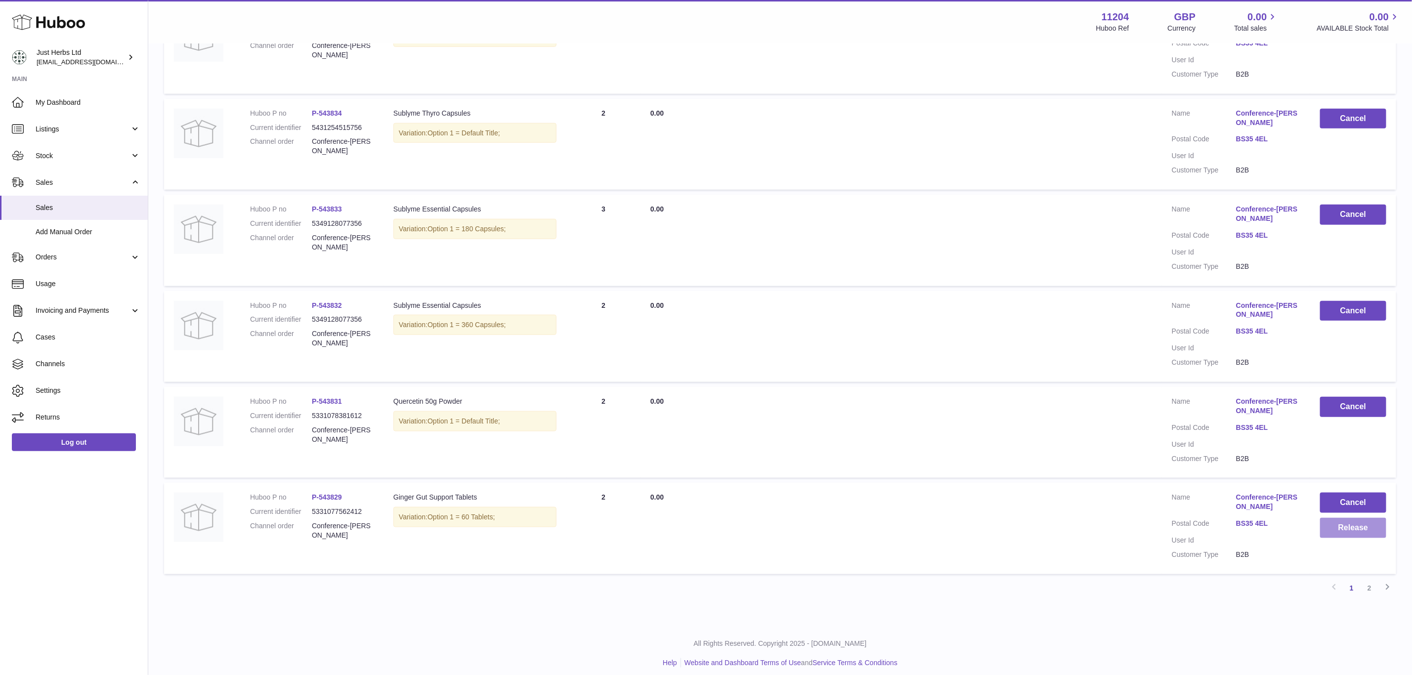
click at [1367, 526] on button "Release" at bounding box center [1353, 528] width 66 height 20
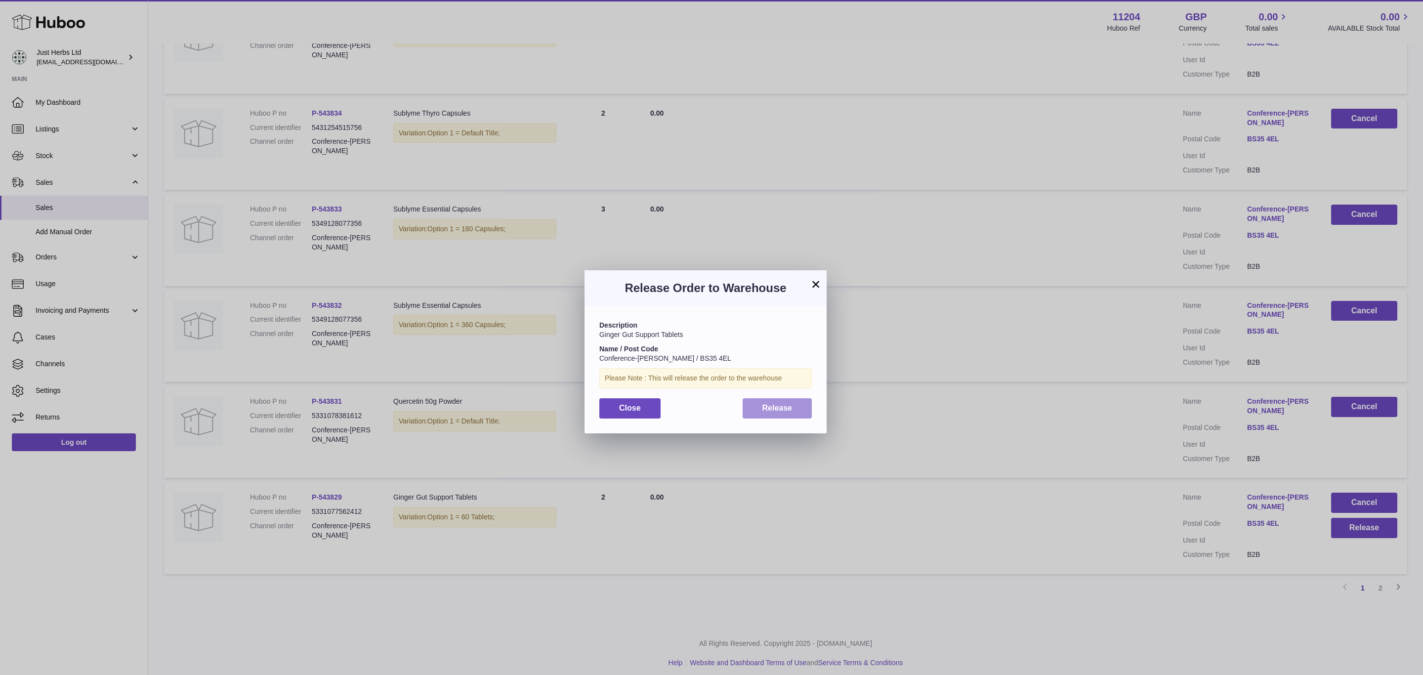
click at [770, 408] on span "Release" at bounding box center [778, 408] width 30 height 8
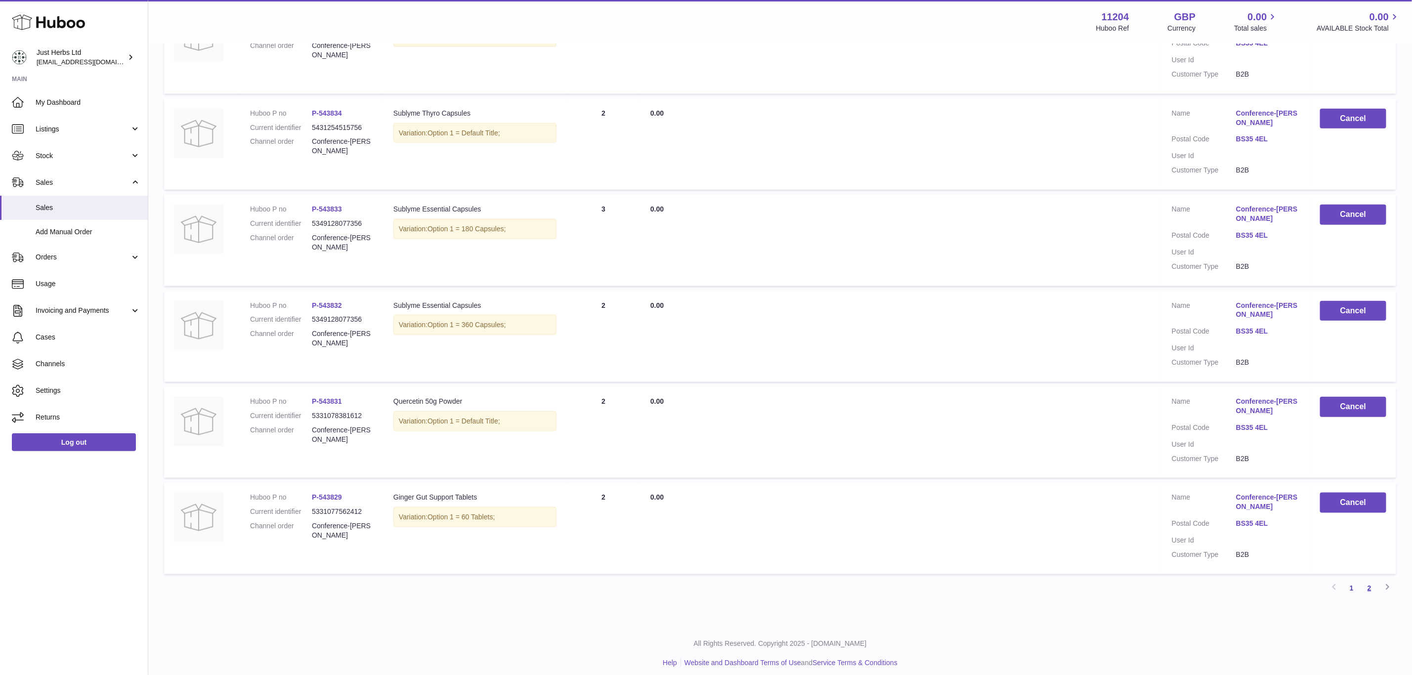
click at [1370, 582] on link "2" at bounding box center [1369, 588] width 18 height 18
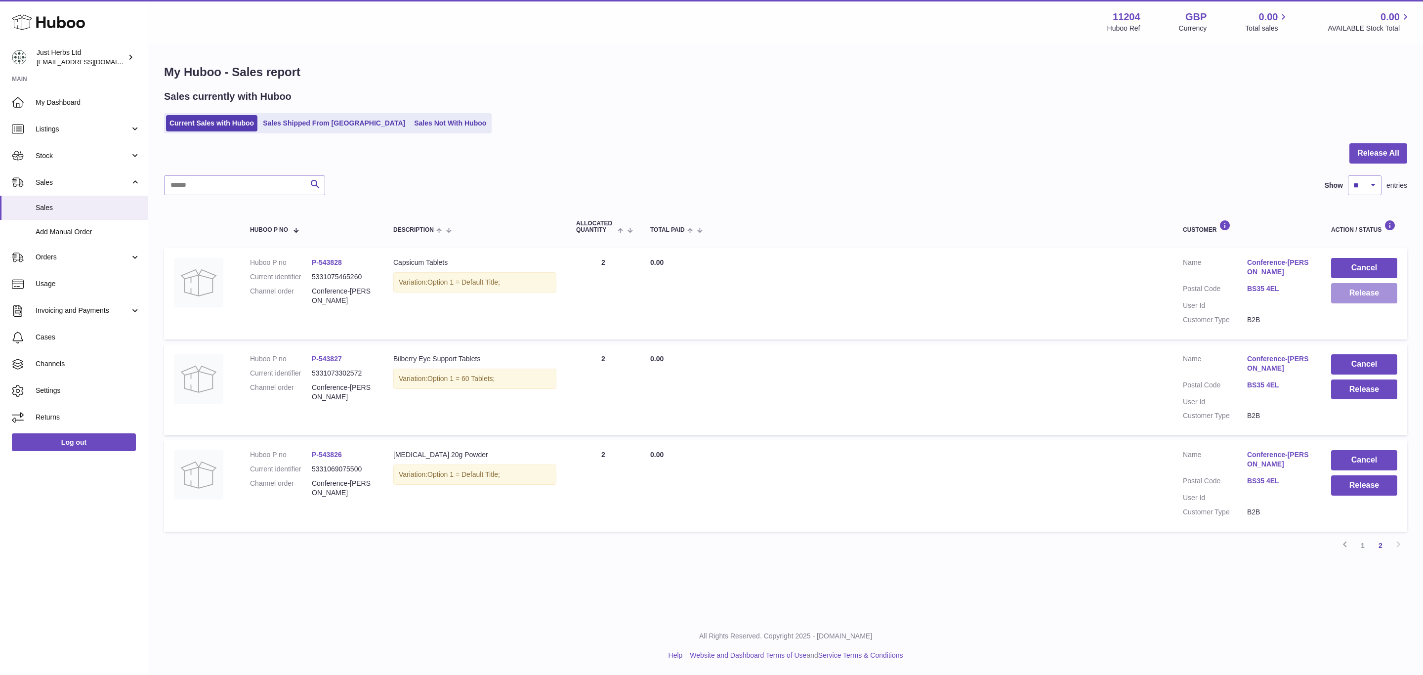
click at [1370, 295] on button "Release" at bounding box center [1364, 293] width 66 height 20
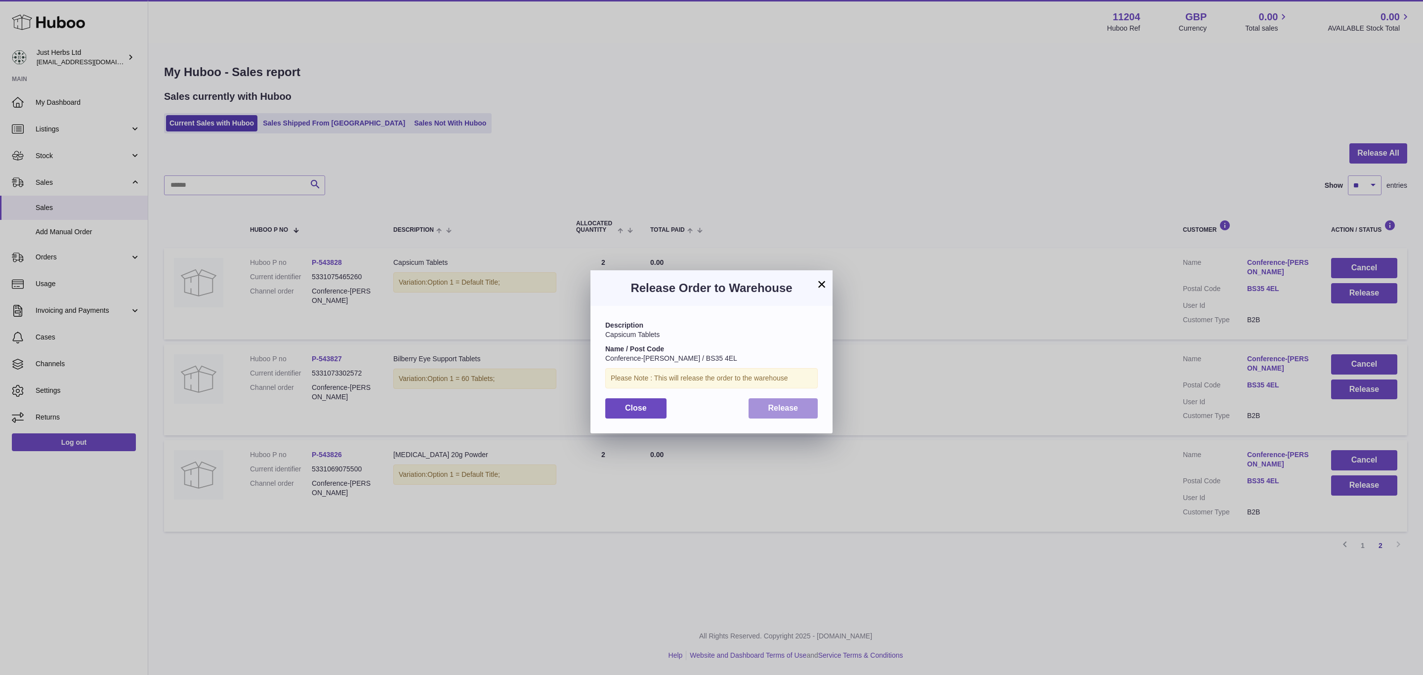
click at [804, 402] on button "Release" at bounding box center [784, 408] width 70 height 20
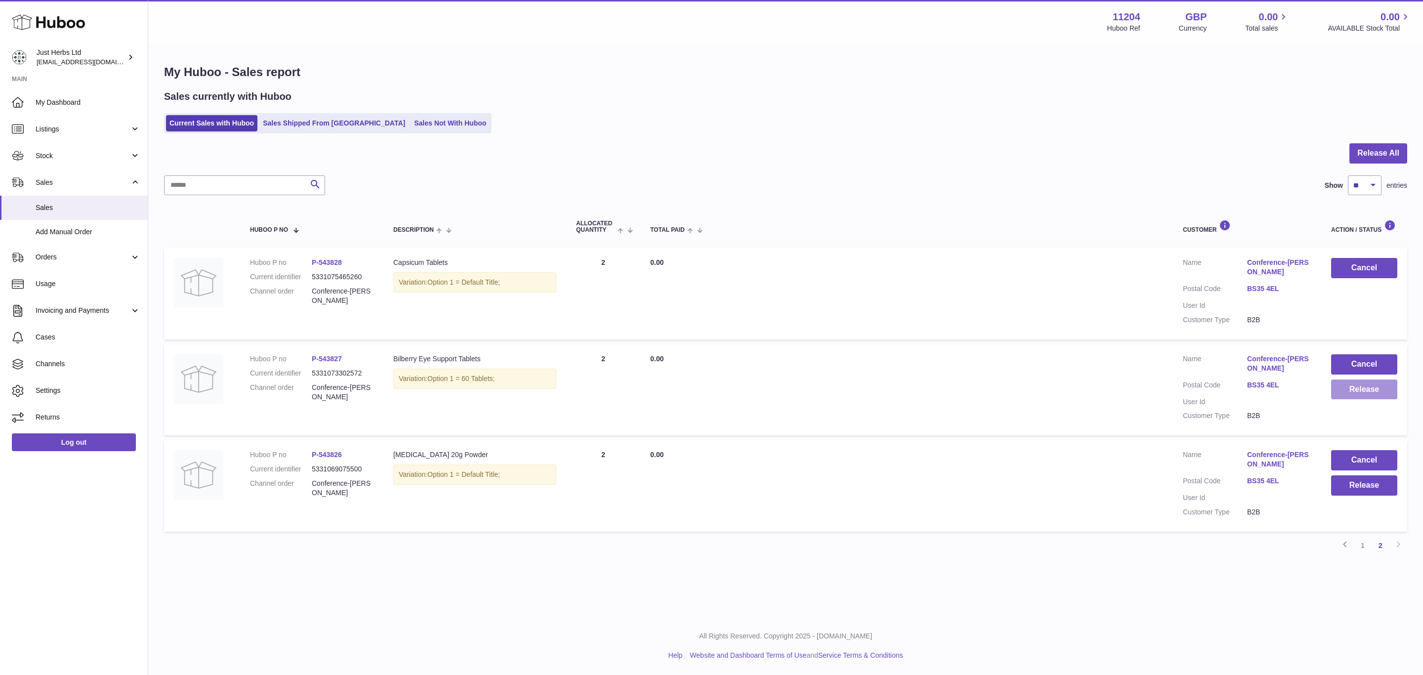
click at [1364, 387] on button "Release" at bounding box center [1364, 390] width 66 height 20
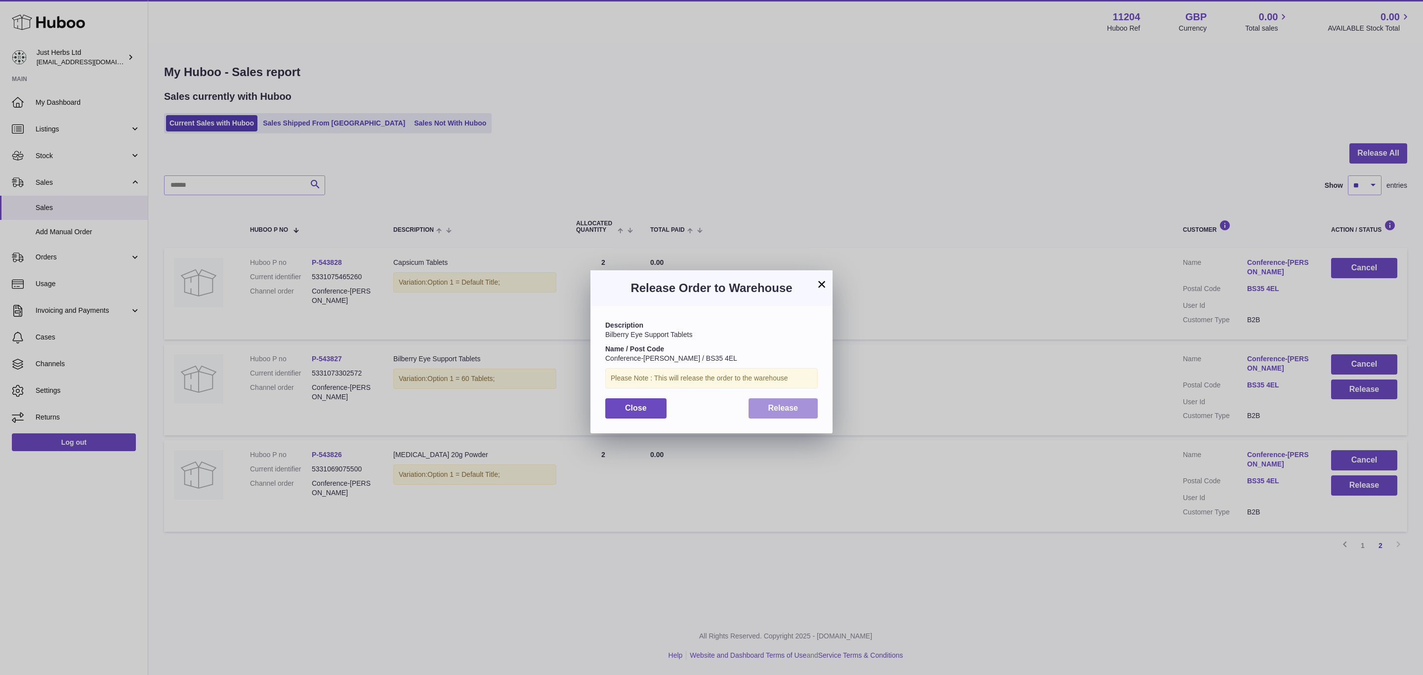
click at [804, 407] on button "Release" at bounding box center [784, 408] width 70 height 20
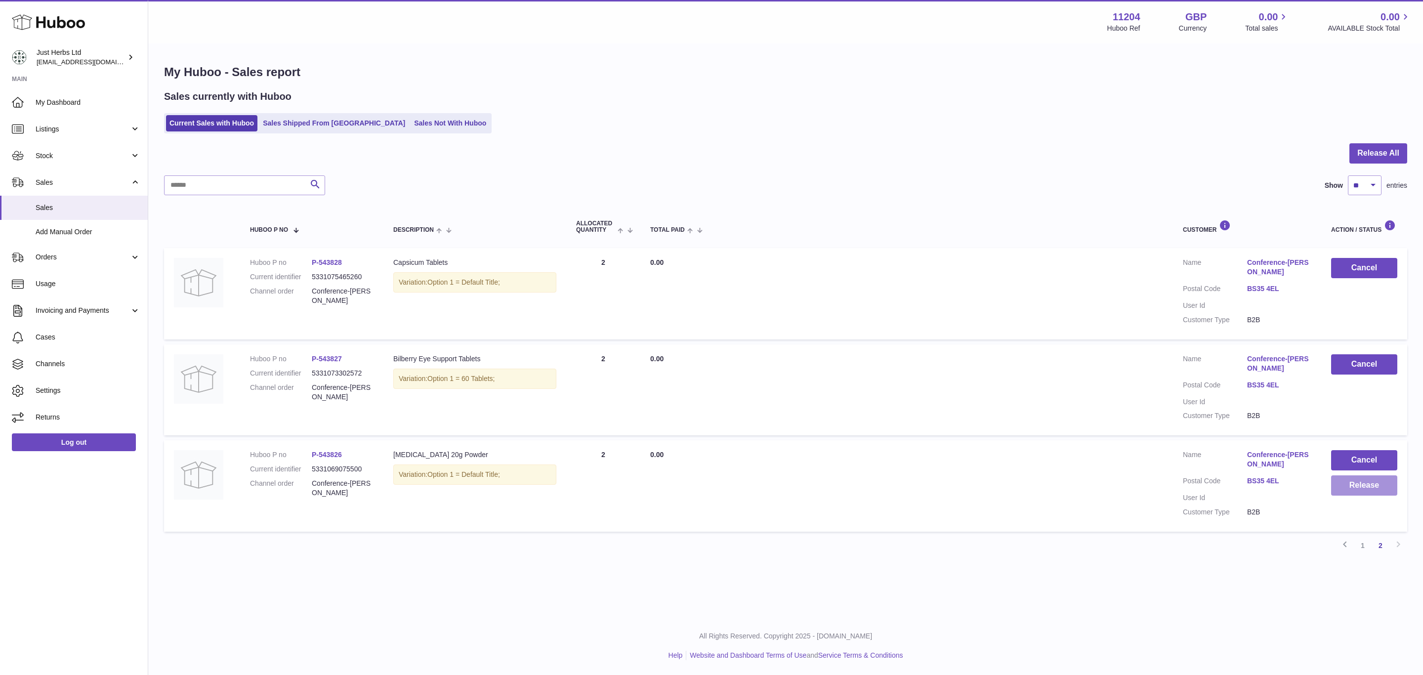
click at [1361, 485] on button "Release" at bounding box center [1364, 485] width 66 height 20
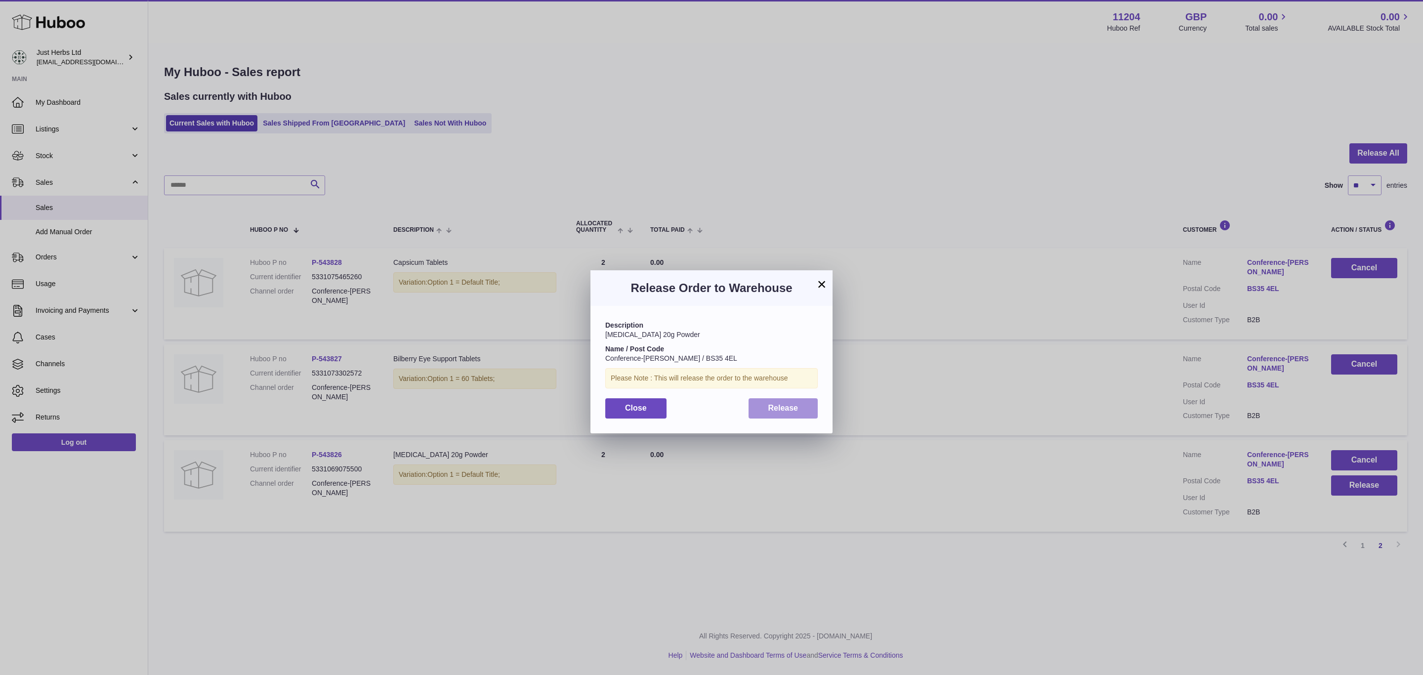
click at [802, 416] on button "Release" at bounding box center [784, 408] width 70 height 20
